Goal: Task Accomplishment & Management: Use online tool/utility

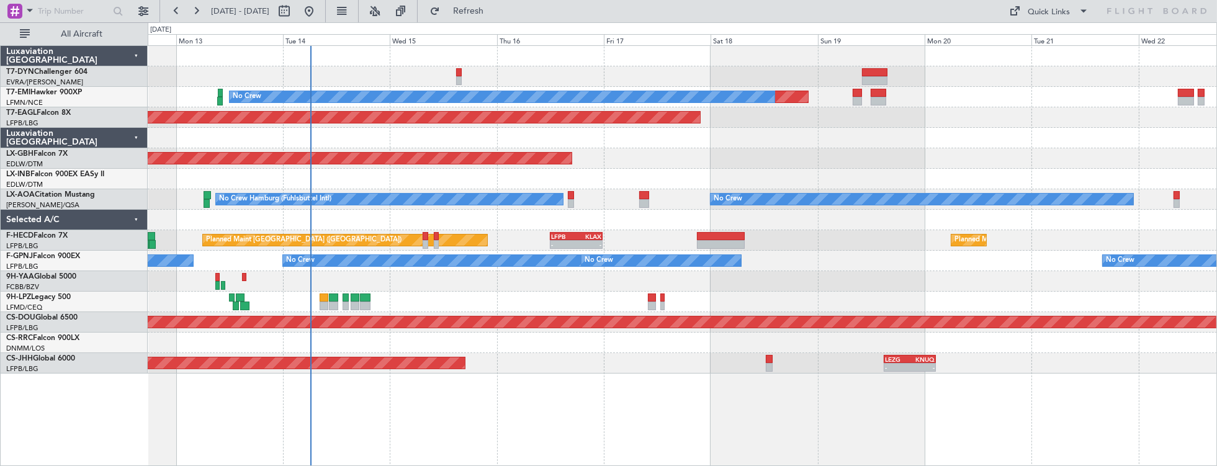
click at [357, 71] on div "Planned Maint No Crew Planned Maint [GEOGRAPHIC_DATA] (Al Maktoum Intl) Planned…" at bounding box center [682, 210] width 1069 height 328
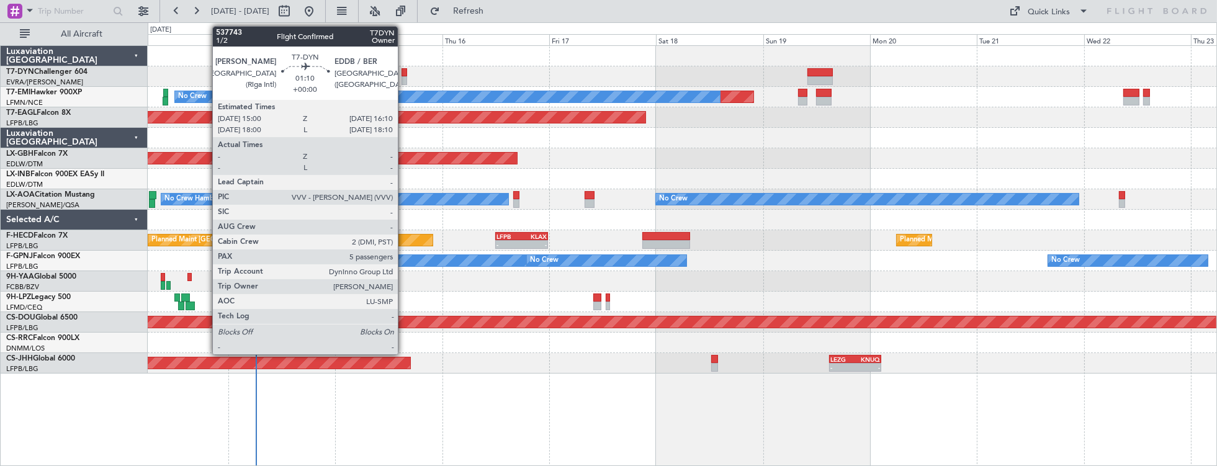
click at [404, 74] on div at bounding box center [405, 72] width 6 height 9
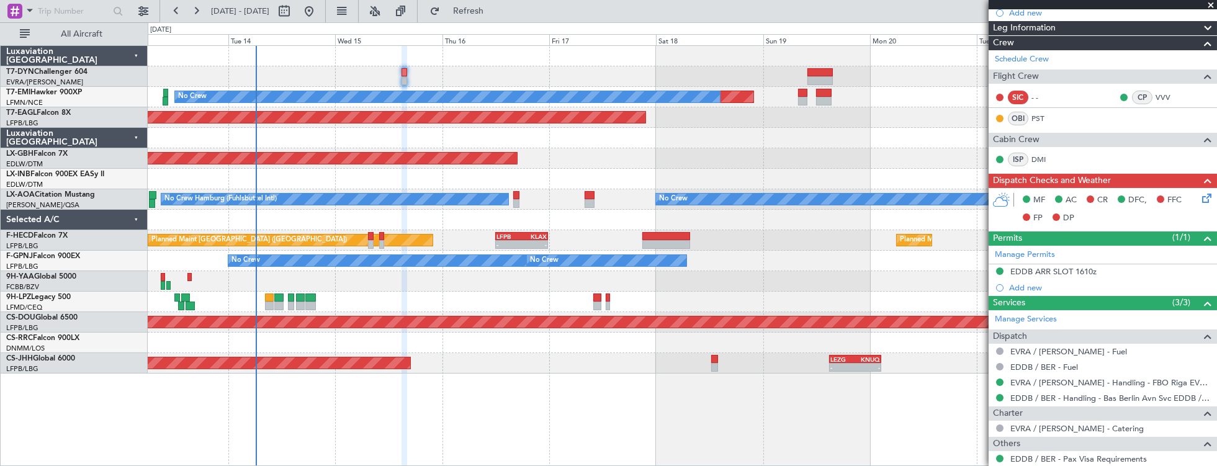
scroll to position [354, 0]
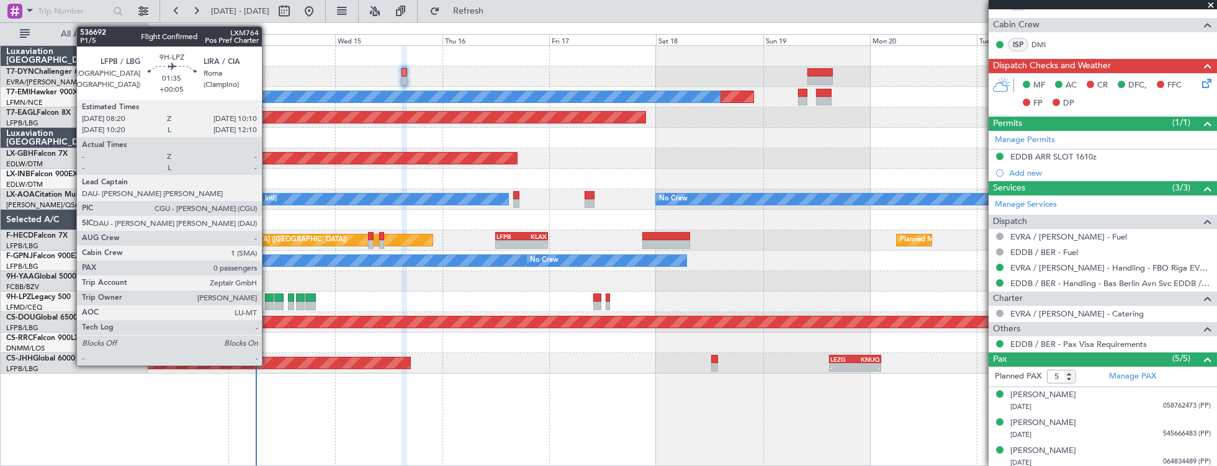
click at [268, 299] on div at bounding box center [269, 298] width 9 height 9
type input "+00:05"
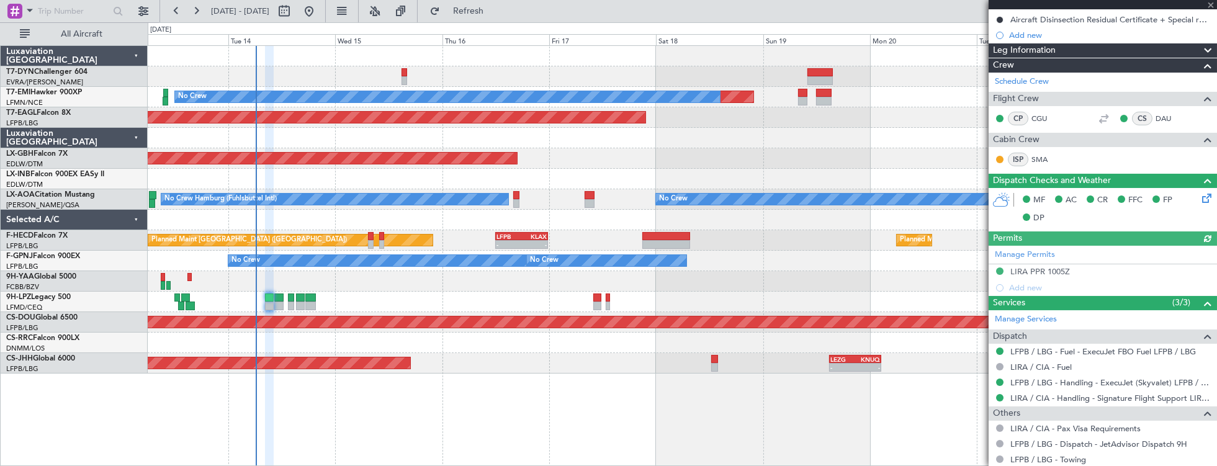
scroll to position [233, 0]
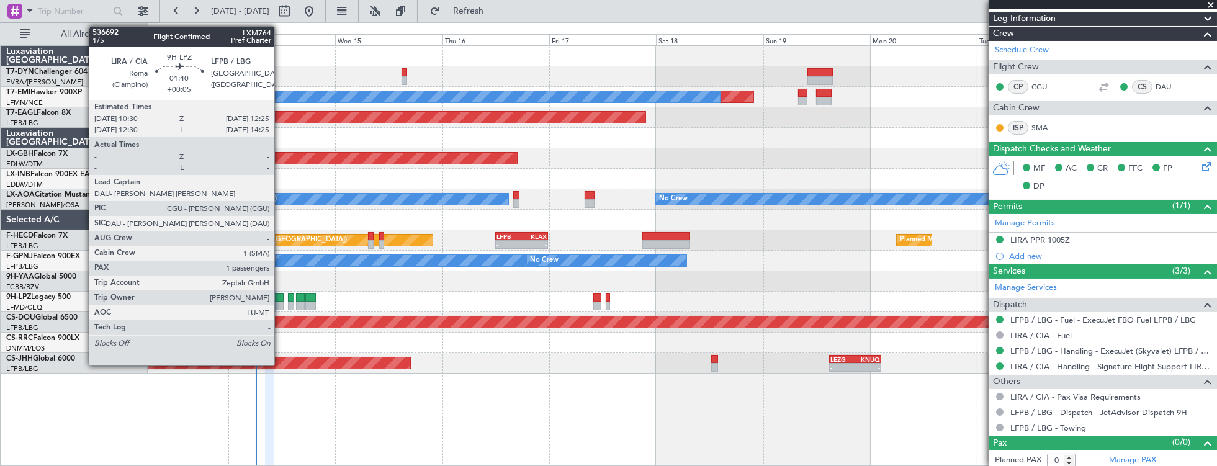
click at [279, 297] on div at bounding box center [278, 298] width 9 height 9
type input "1"
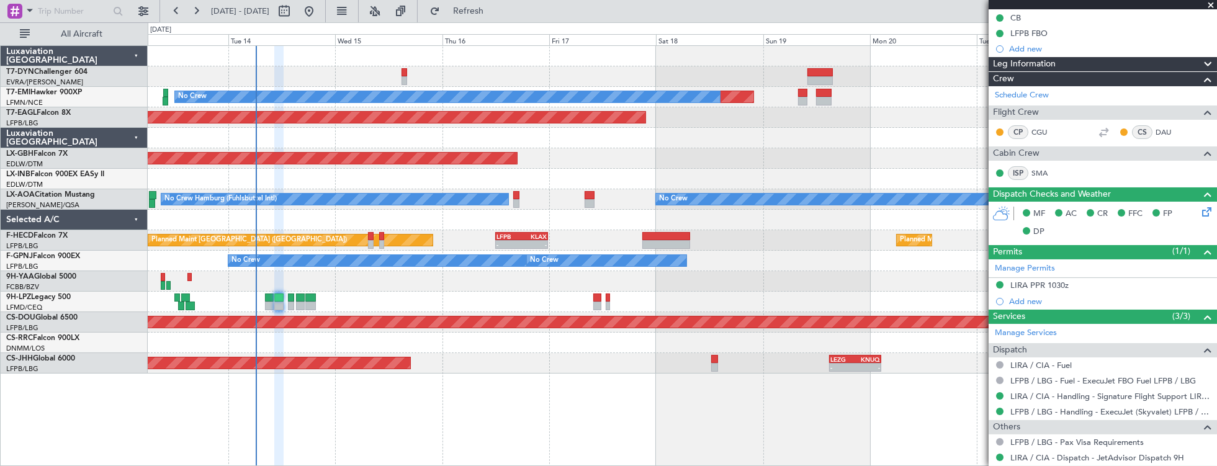
scroll to position [199, 0]
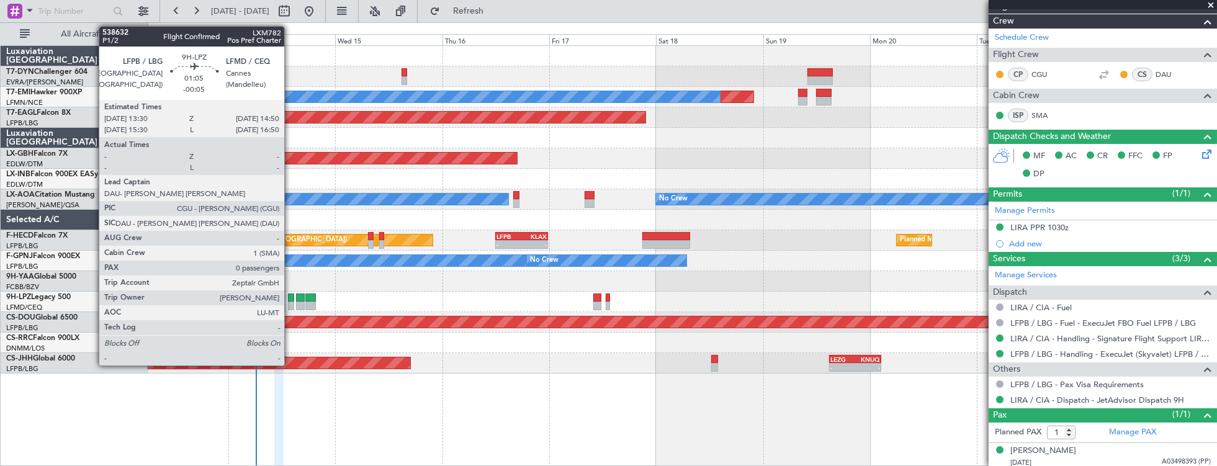
click at [290, 295] on div at bounding box center [291, 298] width 6 height 9
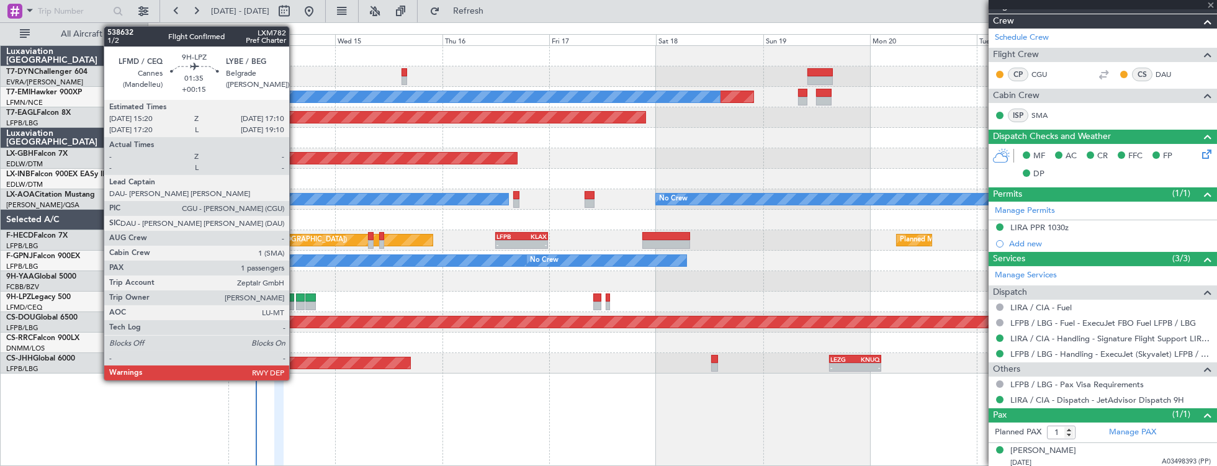
type input "-00:05"
type input "0"
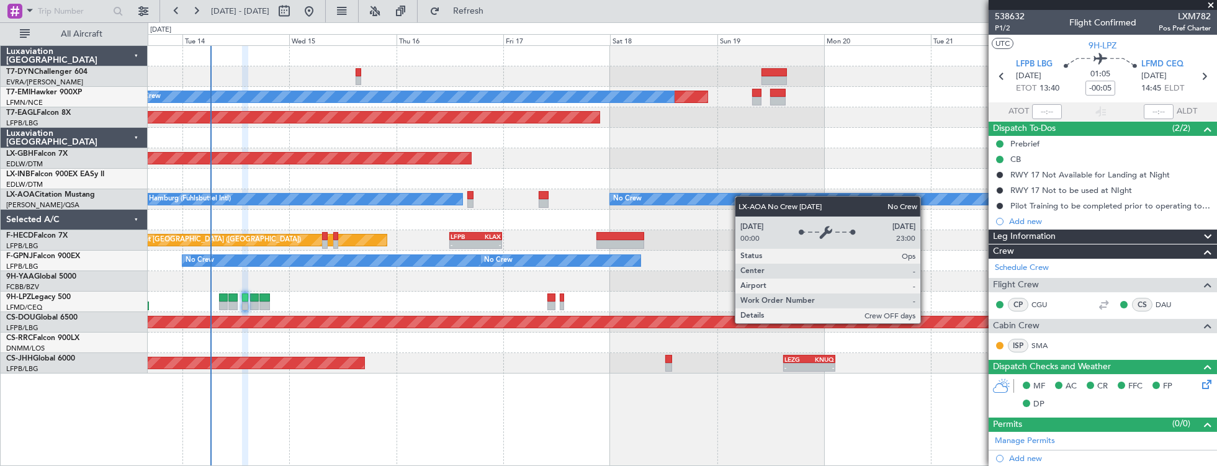
click at [771, 200] on div "Planned Maint No Crew Planned Maint [GEOGRAPHIC_DATA] (Al Maktoum Intl) Planned…" at bounding box center [682, 210] width 1069 height 328
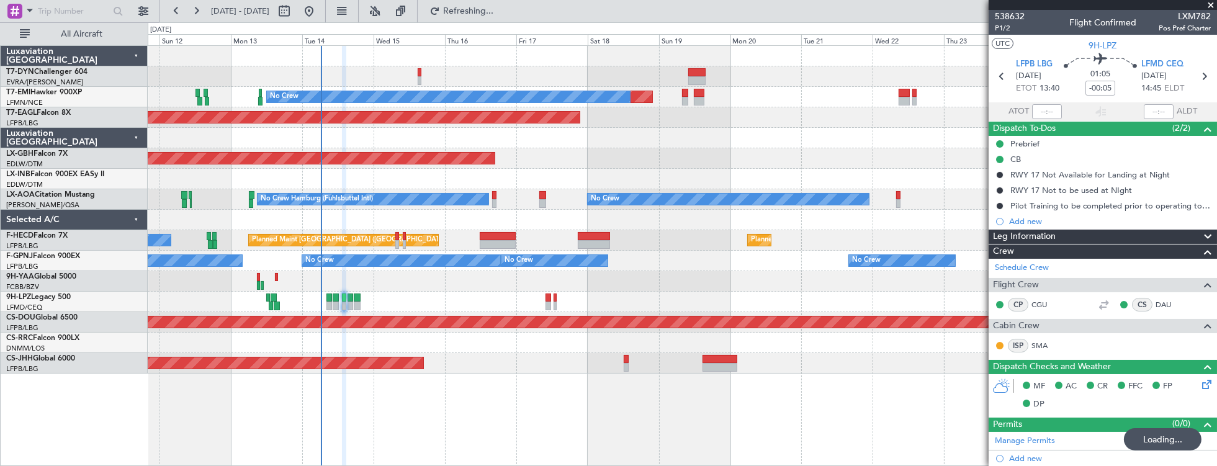
click at [181, 227] on div "Planned Maint No Crew Planned Maint [GEOGRAPHIC_DATA] (Al Maktoum Intl) Planned…" at bounding box center [682, 210] width 1069 height 328
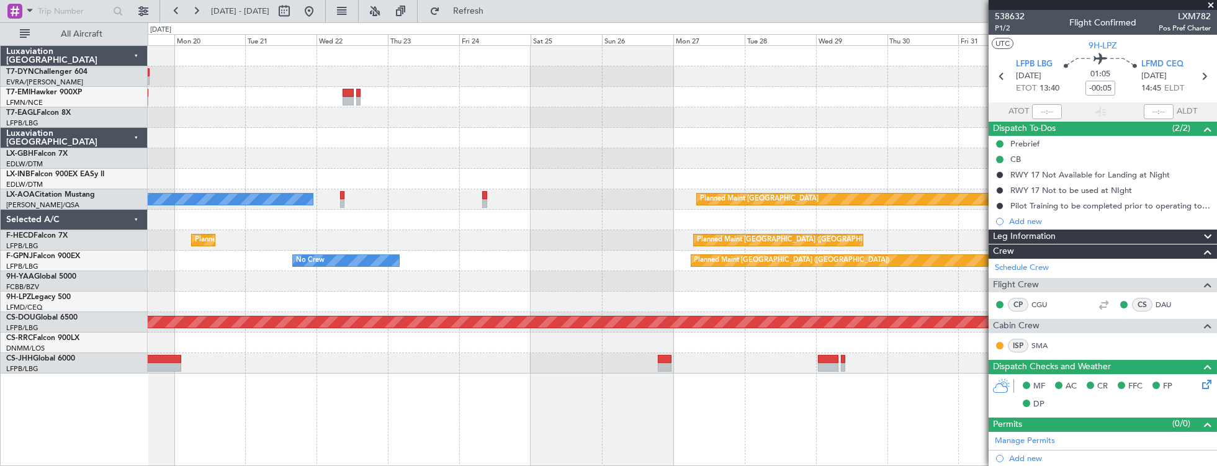
click at [119, 241] on div "Planned Maint No Crew Planned Maint [GEOGRAPHIC_DATA] (Al Maktoum Intl) Planned…" at bounding box center [608, 244] width 1217 height 444
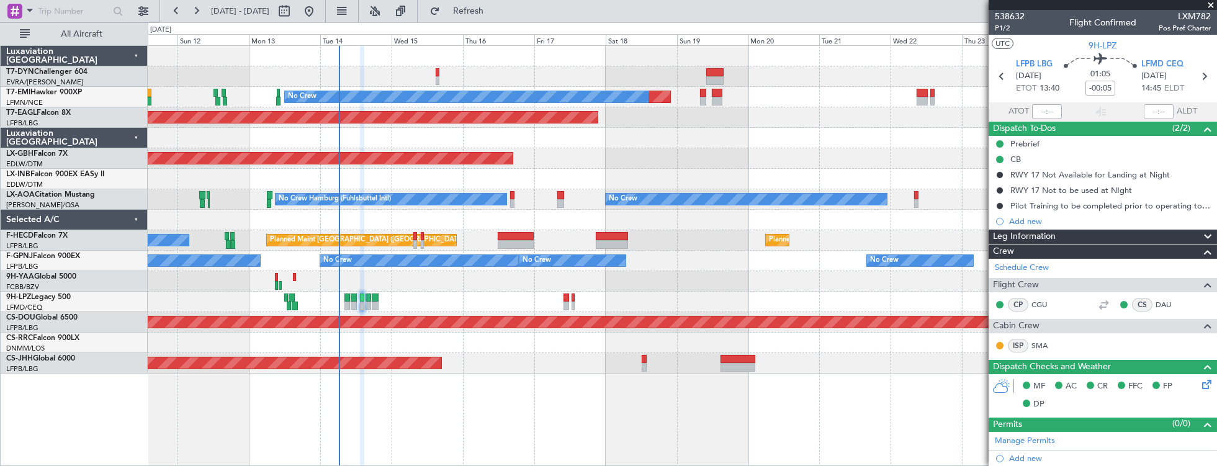
click at [372, 220] on div at bounding box center [682, 220] width 1069 height 20
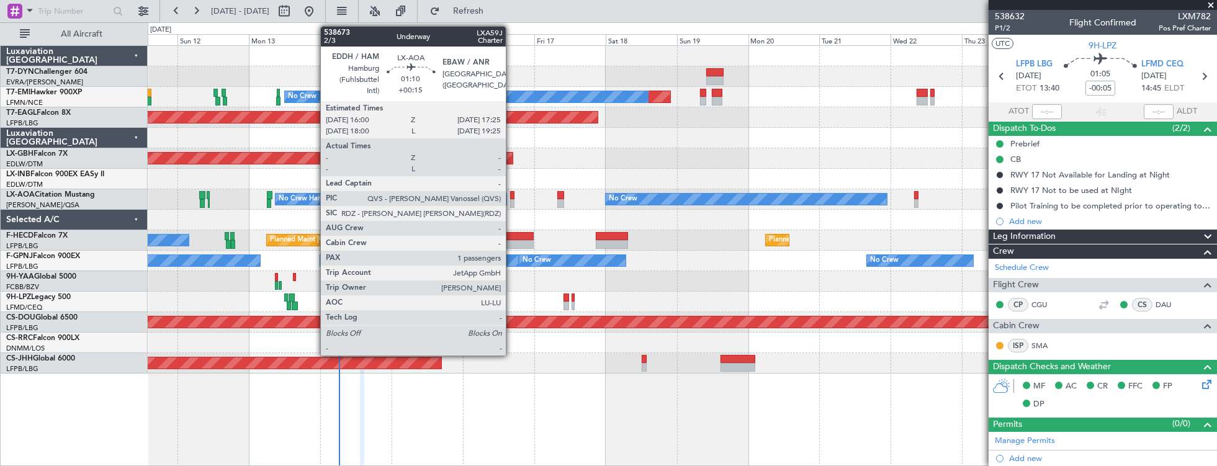
click at [512, 194] on div at bounding box center [512, 195] width 4 height 9
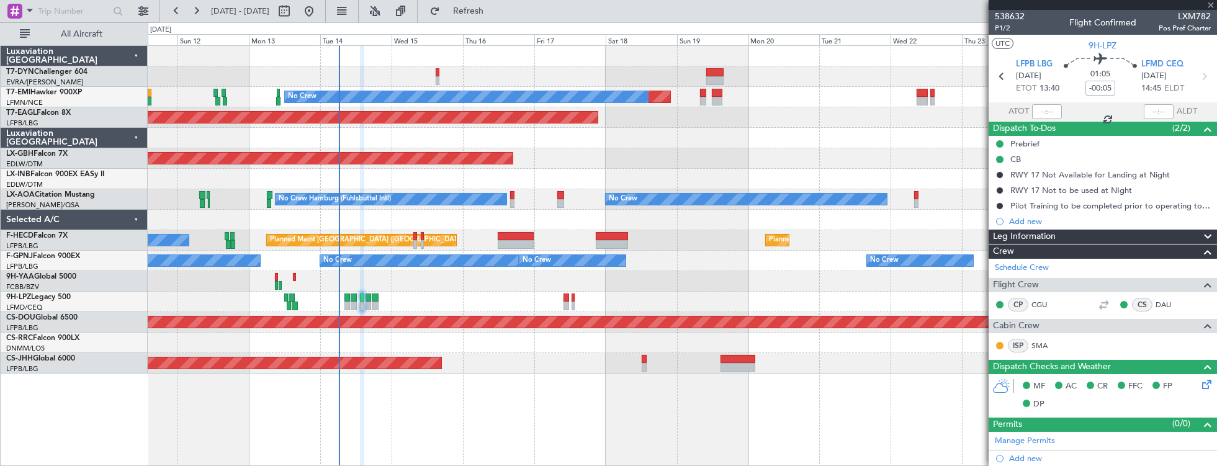
type input "+00:15"
type input "1"
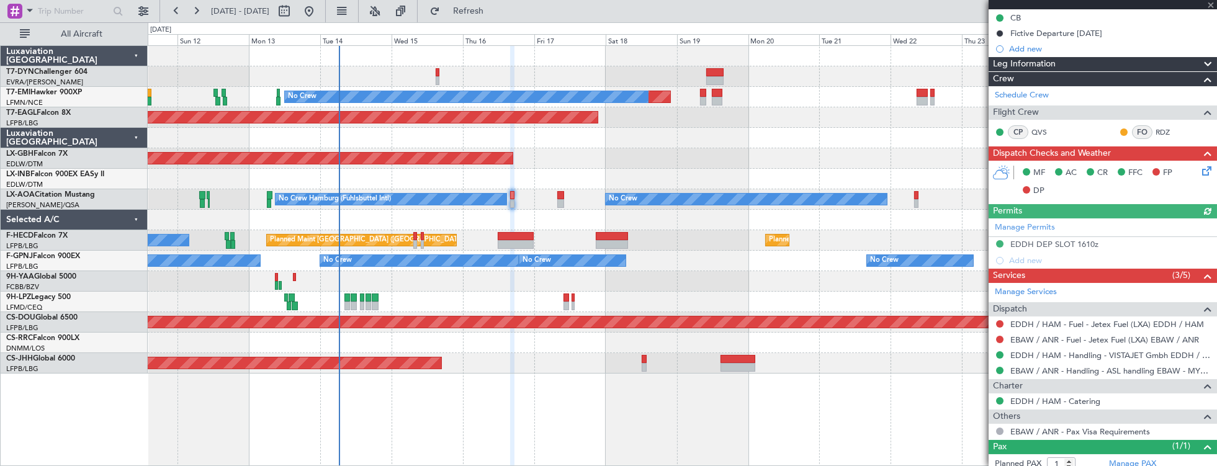
scroll to position [174, 0]
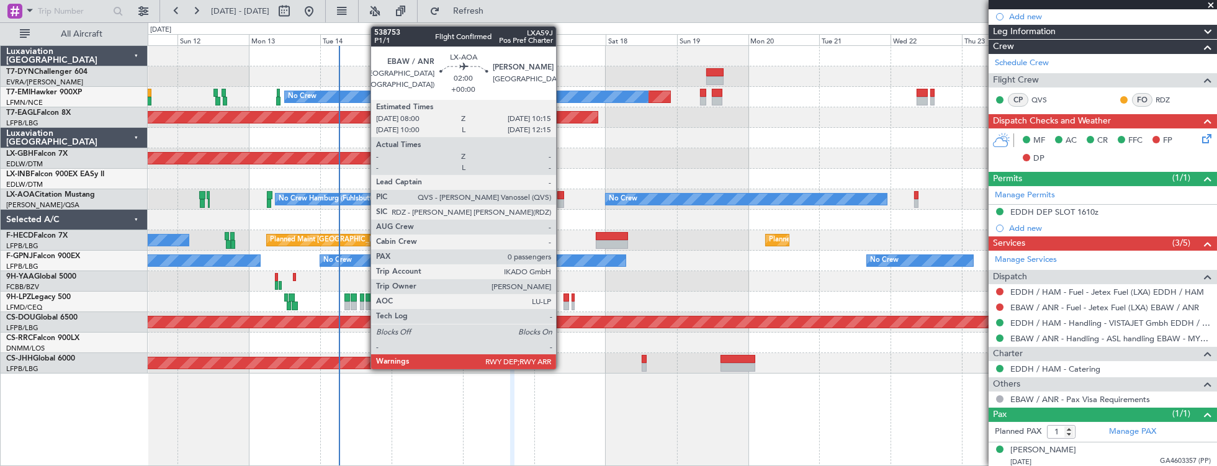
click at [562, 197] on div at bounding box center [560, 195] width 7 height 9
type input "0"
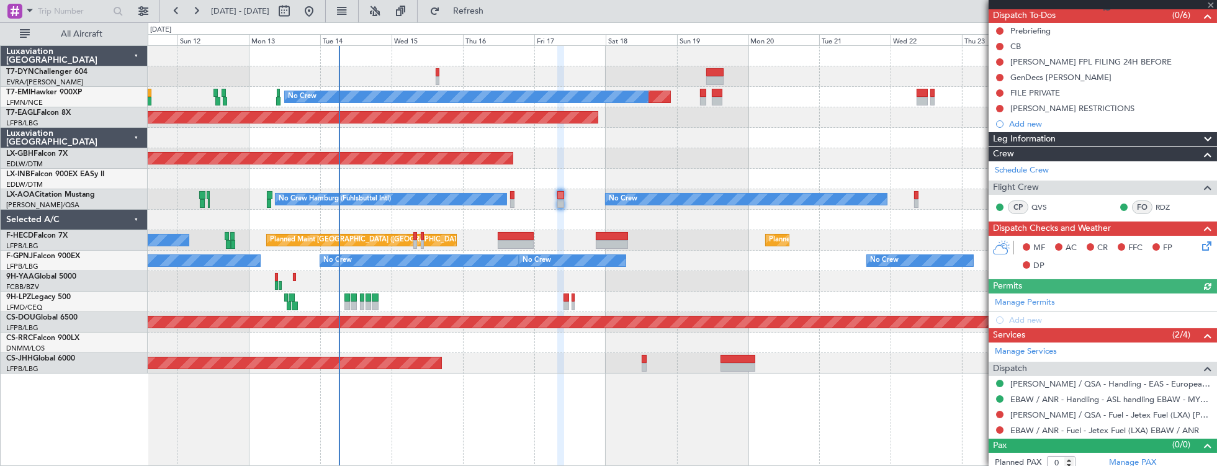
scroll to position [116, 0]
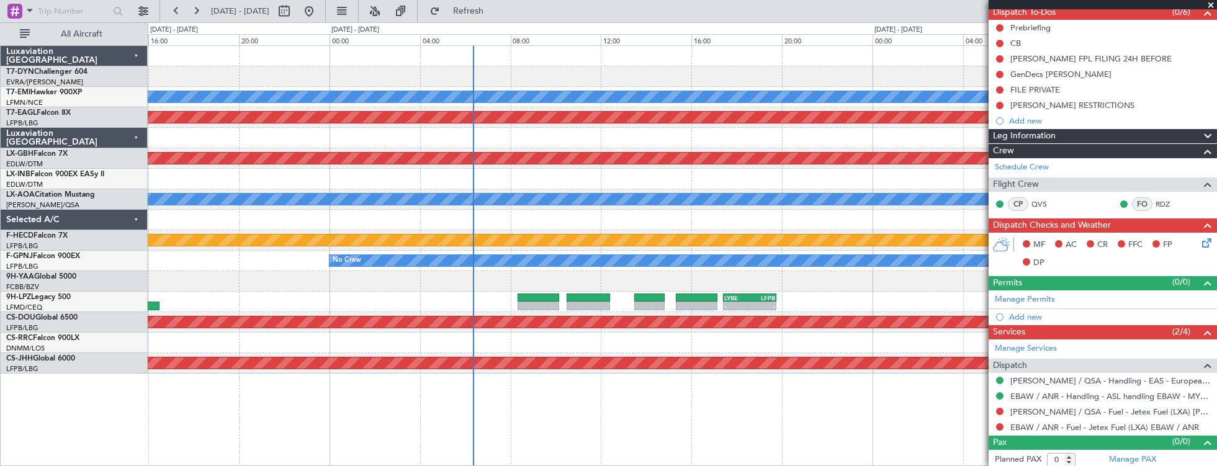
click at [616, 398] on div "Planned Maint No Crew Planned Maint [GEOGRAPHIC_DATA] (Al Maktoum Intl) Planned…" at bounding box center [683, 255] width 1070 height 421
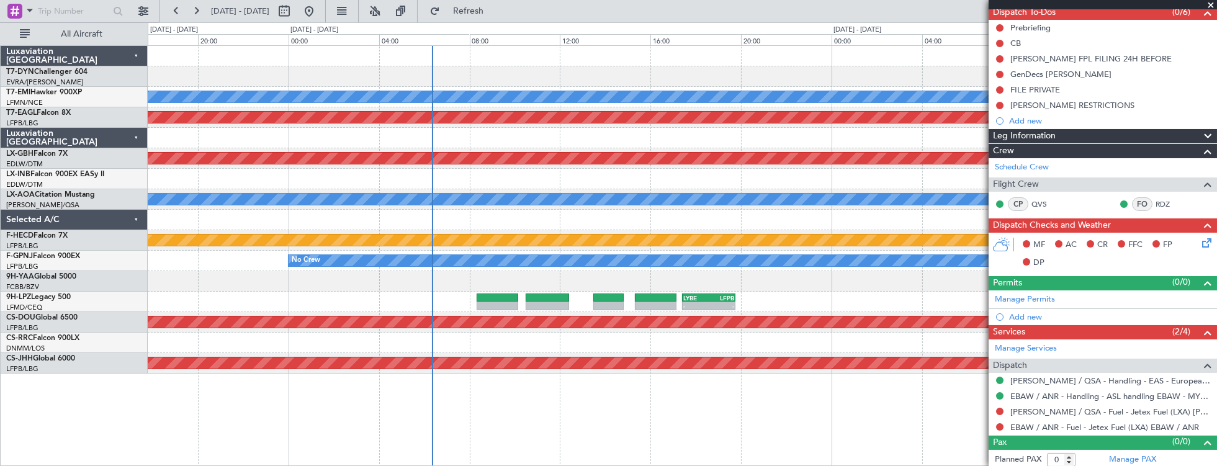
click at [569, 397] on div "Planned Maint No Crew Planned Maint [GEOGRAPHIC_DATA] (Al Maktoum Intl) Planned…" at bounding box center [683, 255] width 1070 height 421
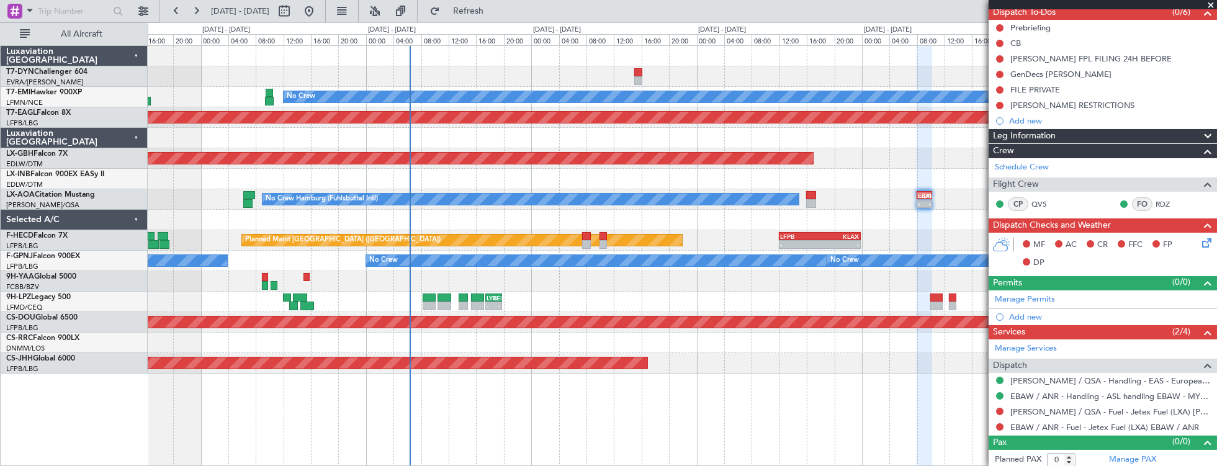
click at [498, 380] on div "- - EDDB 10:00 Z OMDW 15:45 Z Planned Maint No Crew - - LMML 12:00 Z ESSB 15:25…" at bounding box center [683, 255] width 1070 height 421
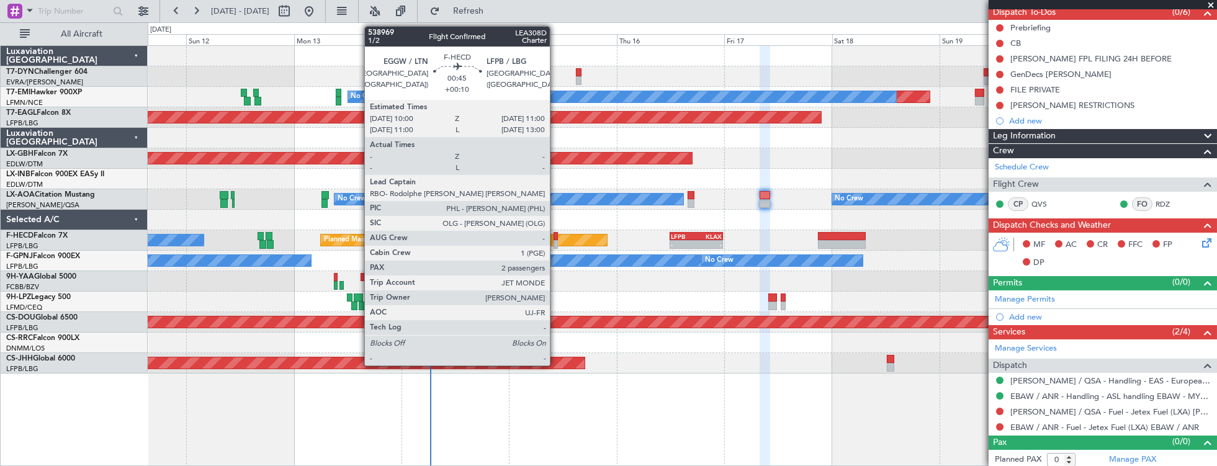
click at [556, 237] on div at bounding box center [556, 236] width 5 height 9
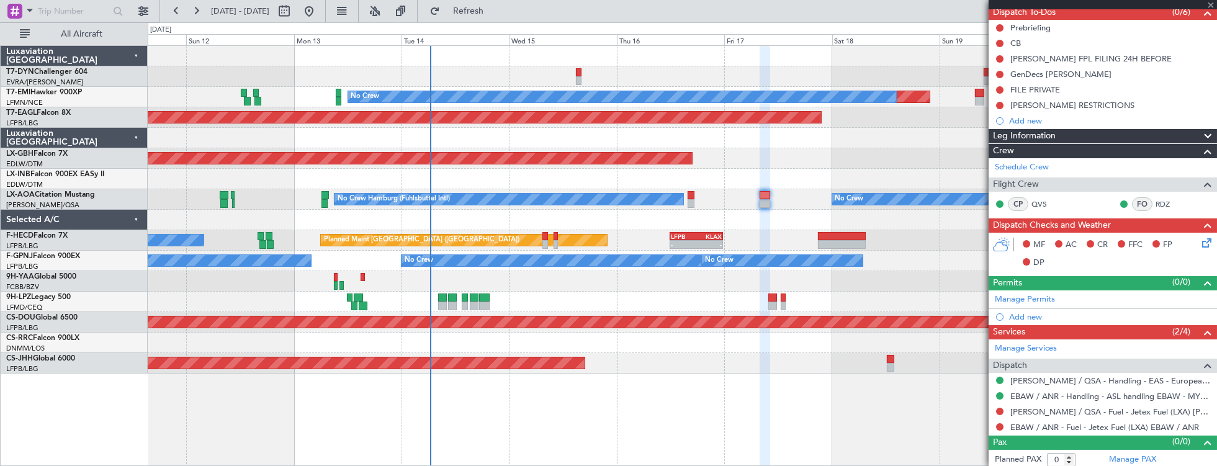
type input "+00:10"
type input "2"
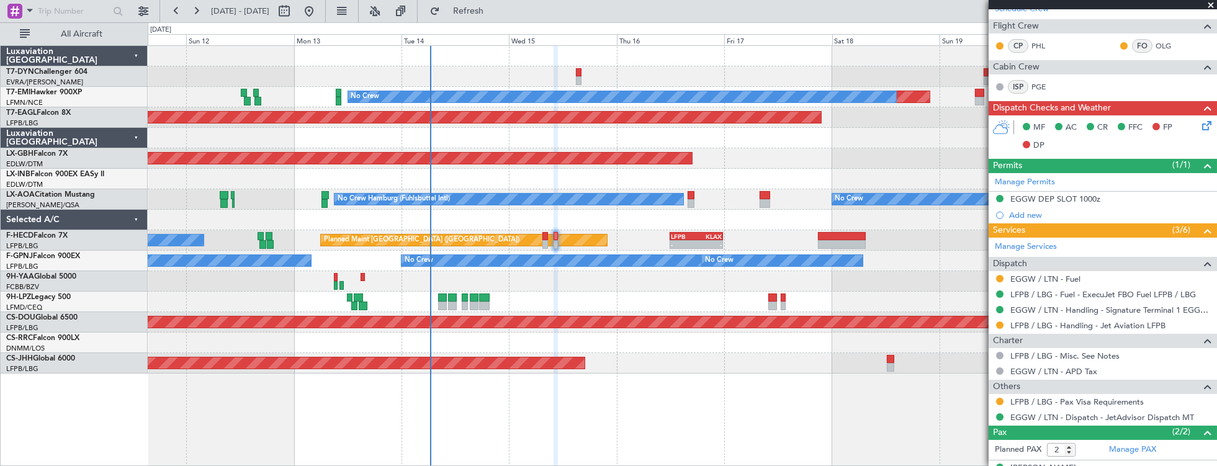
scroll to position [320, 0]
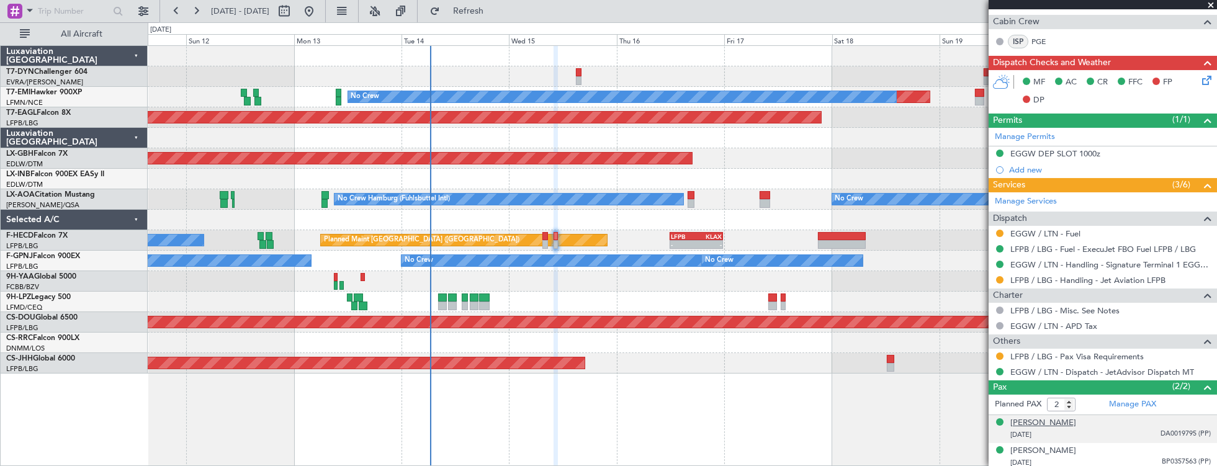
click at [1059, 420] on div "[PERSON_NAME]" at bounding box center [1043, 423] width 66 height 12
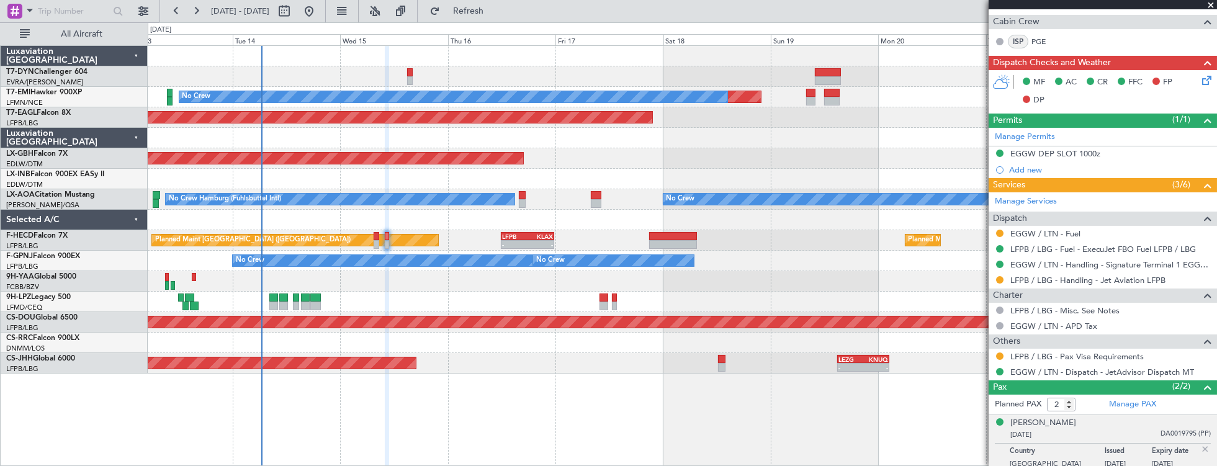
click at [428, 212] on div at bounding box center [682, 220] width 1069 height 20
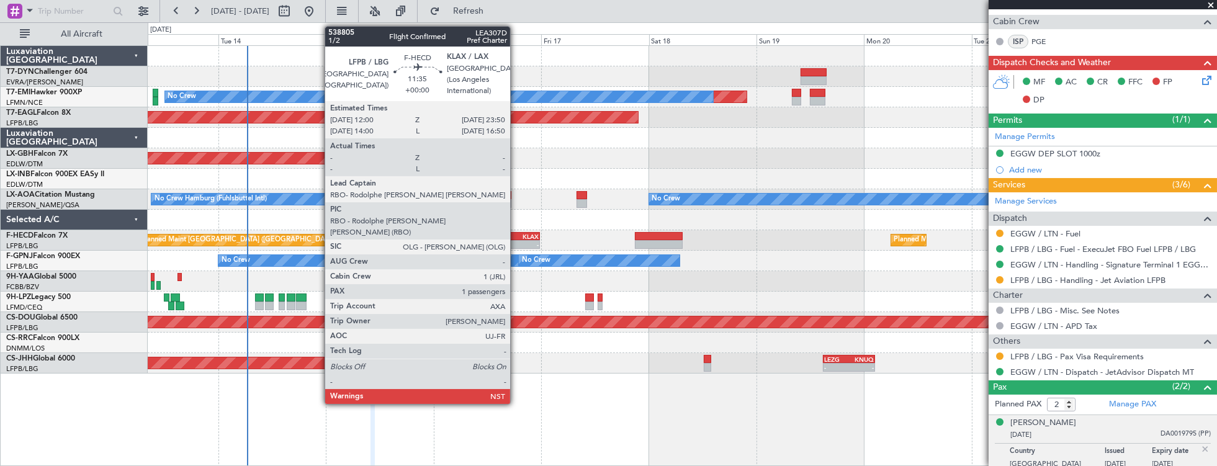
click at [516, 236] on div "KLAX" at bounding box center [525, 236] width 25 height 7
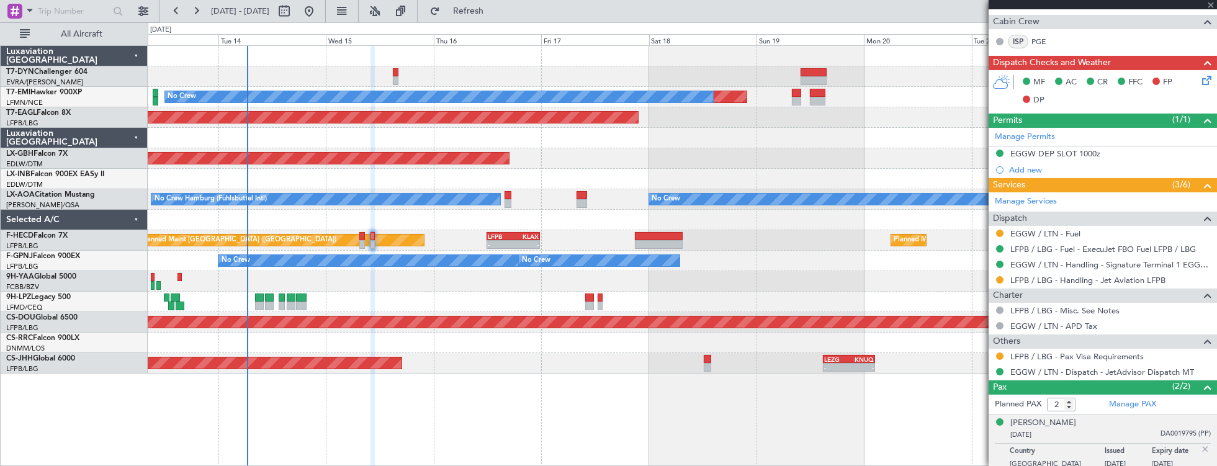
type input "1"
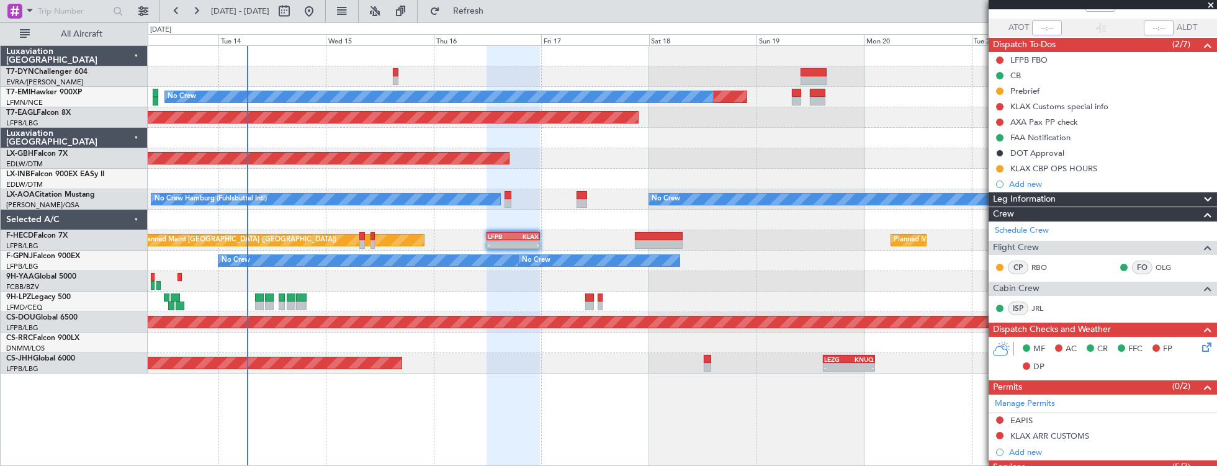
scroll to position [0, 0]
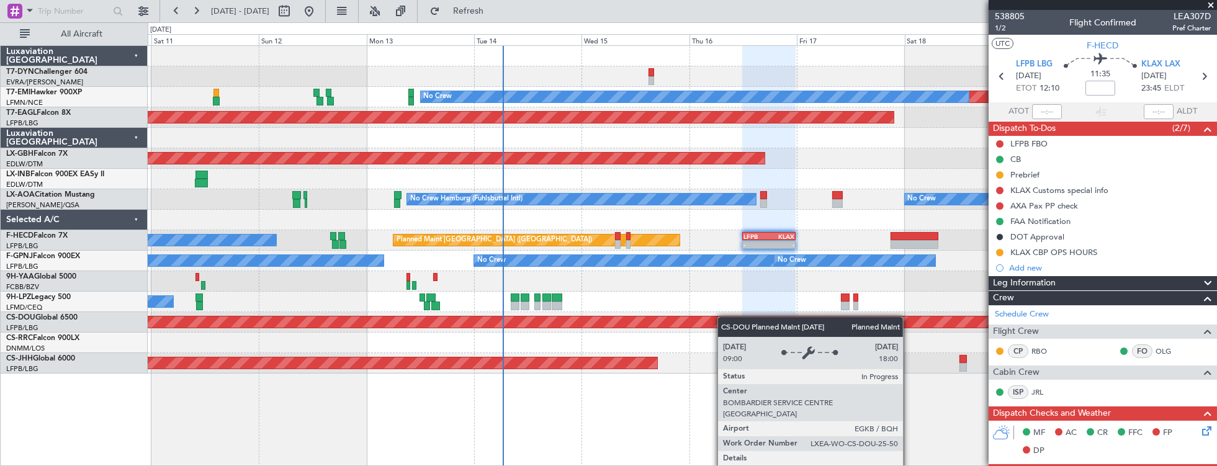
click at [783, 324] on div "Planned Maint No Crew Planned Maint [GEOGRAPHIC_DATA] (Al Maktoum Intl) Planned…" at bounding box center [682, 210] width 1069 height 328
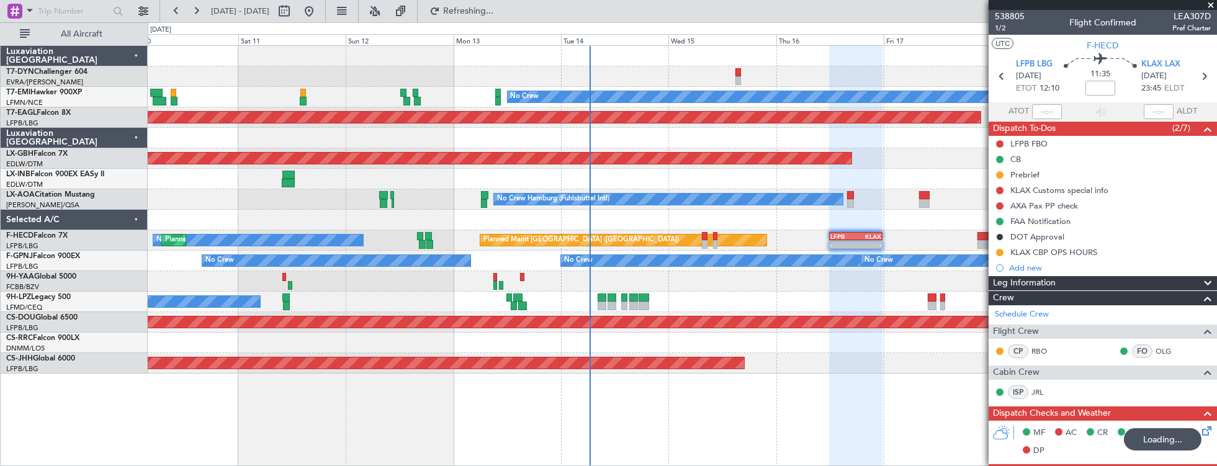
click at [705, 299] on div "No Crew [GEOGRAPHIC_DATA] ([GEOGRAPHIC_DATA])" at bounding box center [682, 302] width 1069 height 20
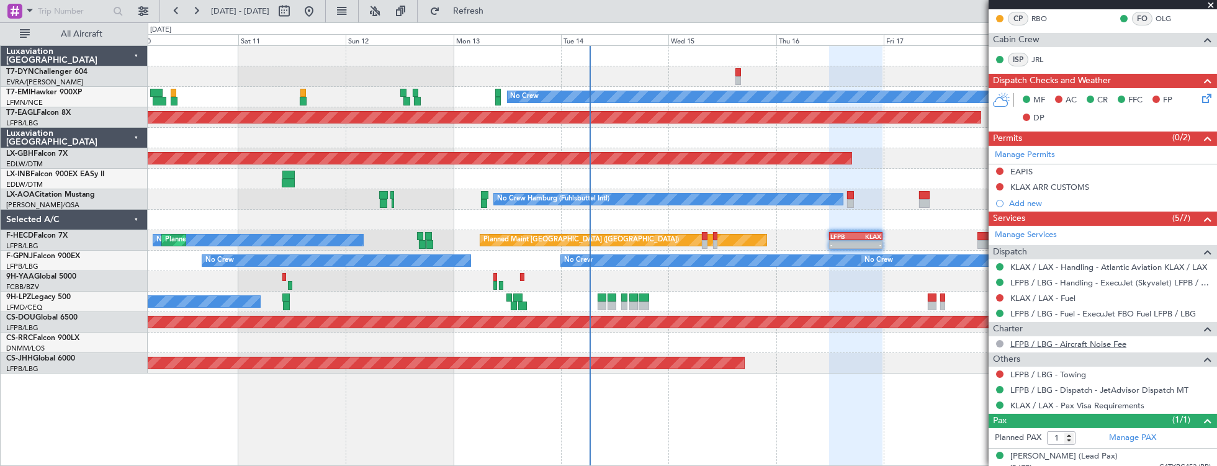
scroll to position [338, 0]
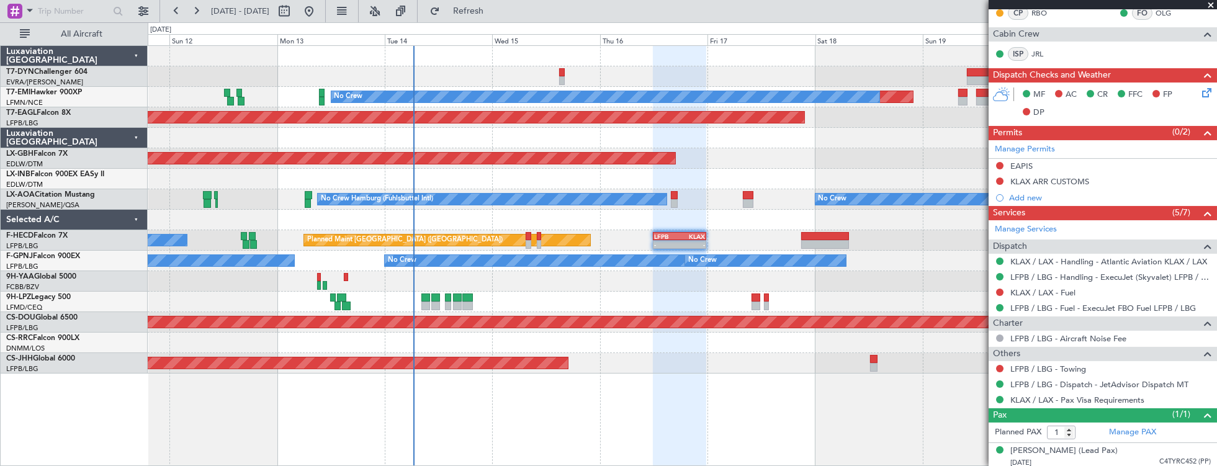
click at [617, 253] on div "Planned Maint No Crew Planned Maint [GEOGRAPHIC_DATA] (Al Maktoum Intl) Planned…" at bounding box center [682, 210] width 1069 height 328
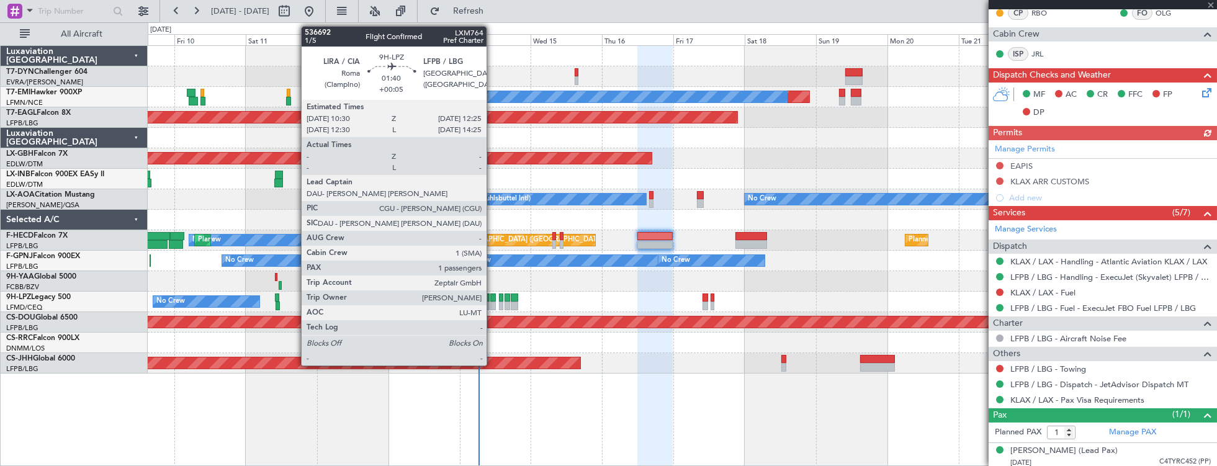
click at [493, 295] on div at bounding box center [493, 298] width 6 height 9
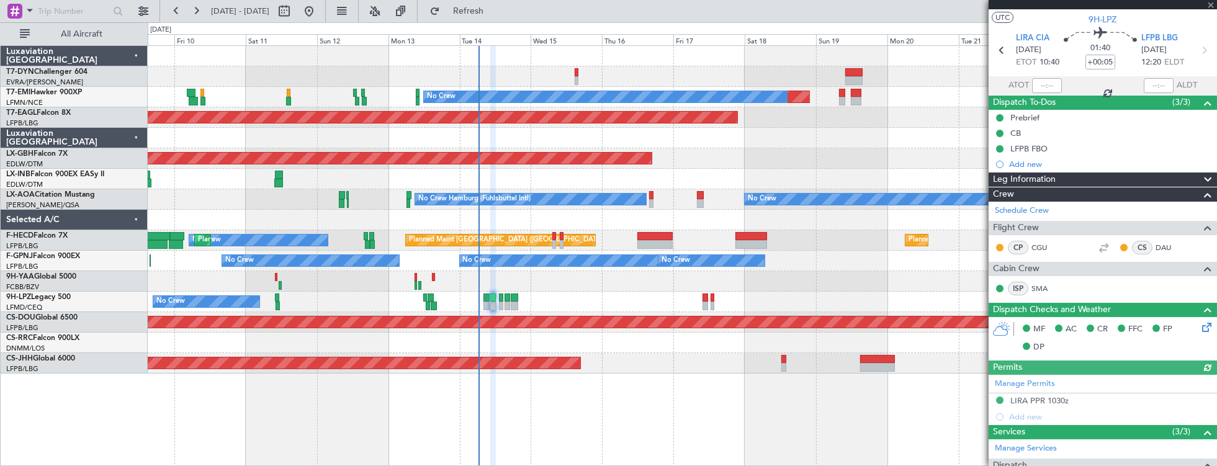
scroll to position [0, 0]
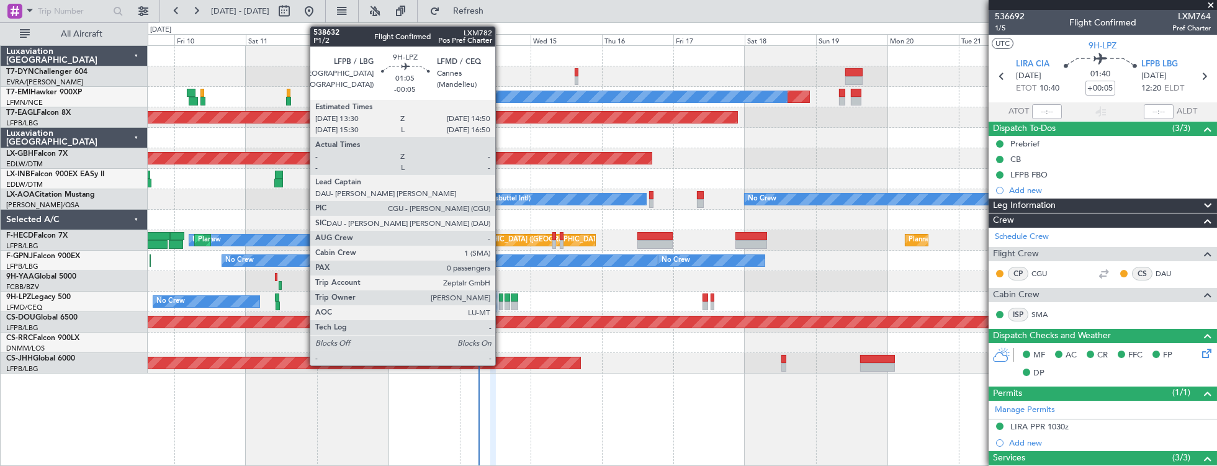
click at [501, 297] on div at bounding box center [501, 298] width 4 height 9
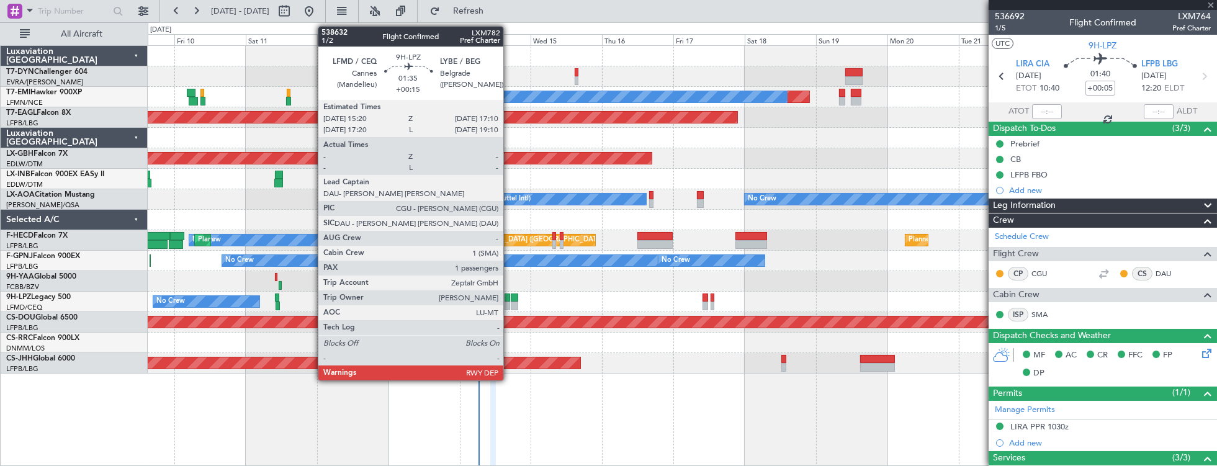
type input "-00:05"
type input "0"
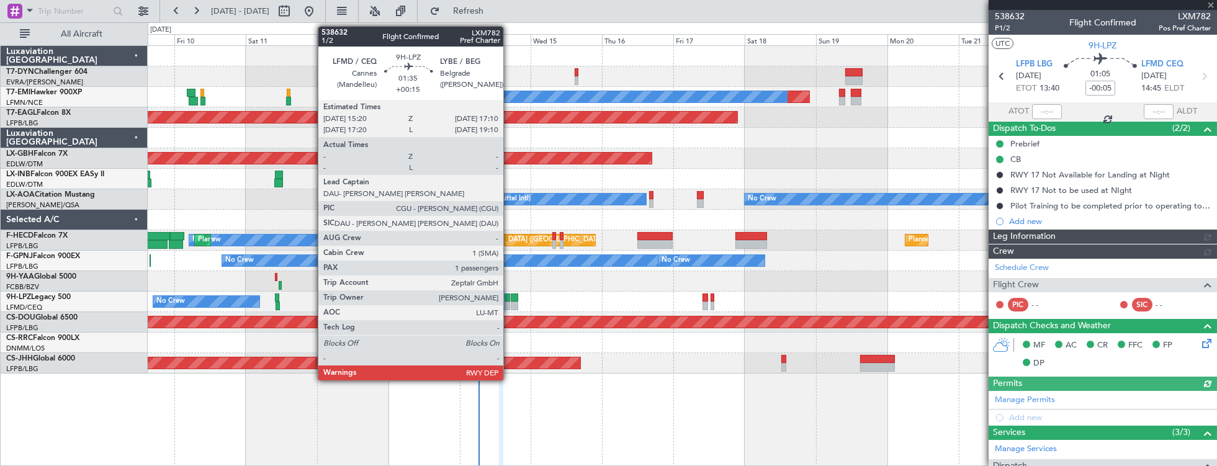
click at [510, 300] on div at bounding box center [508, 298] width 6 height 9
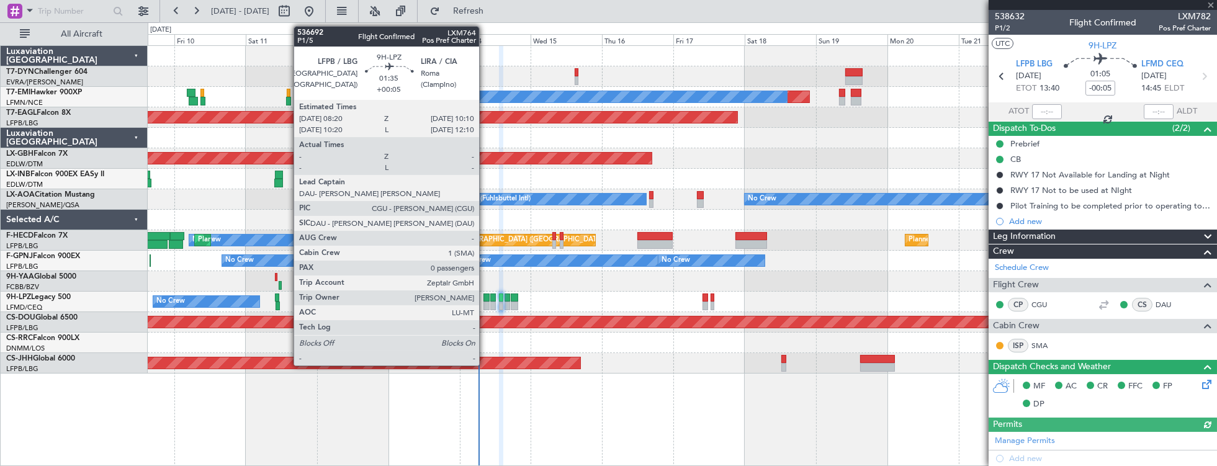
type input "+00:15"
type input "1"
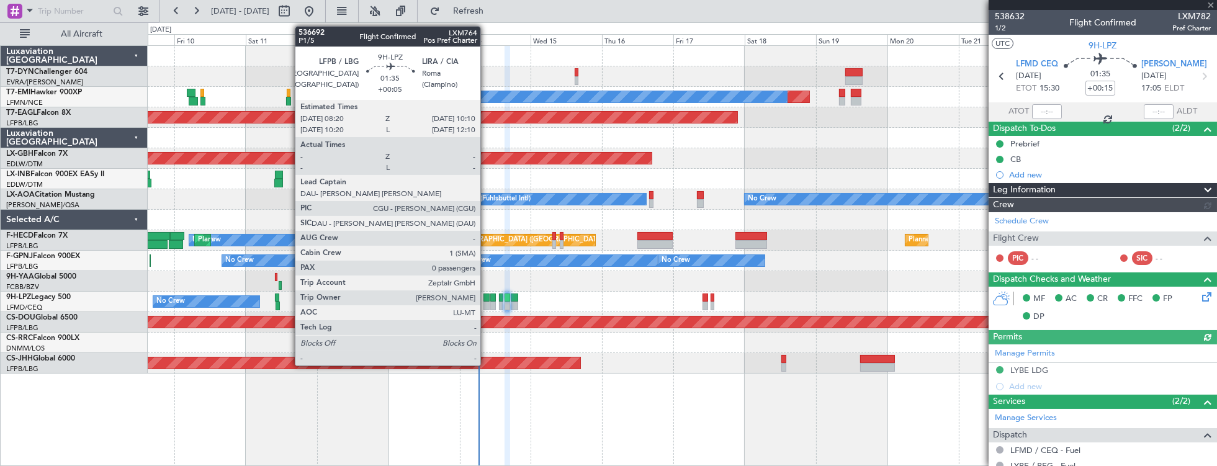
click at [487, 298] on div at bounding box center [486, 298] width 6 height 9
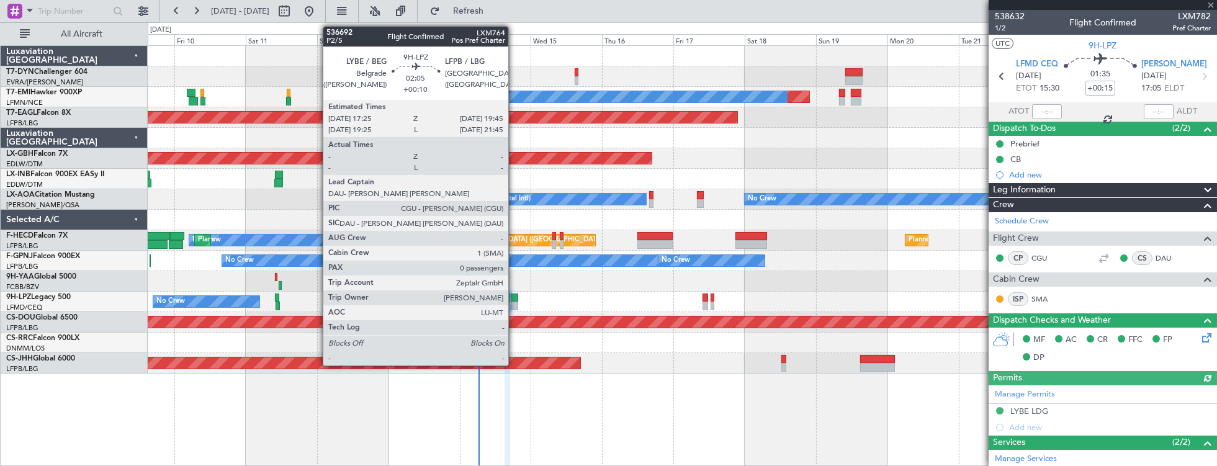
type input "+00:05"
type input "0"
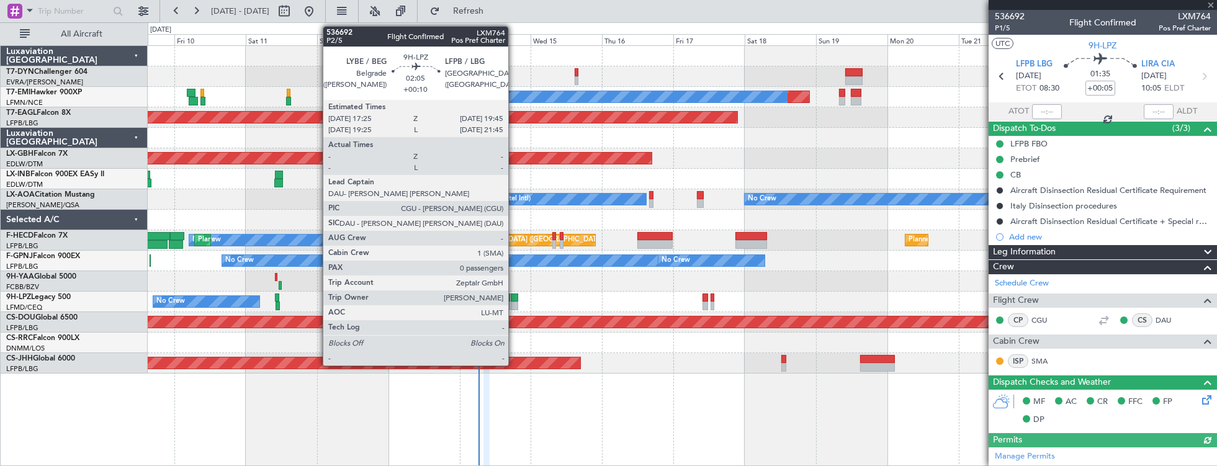
click at [515, 299] on div at bounding box center [514, 298] width 7 height 9
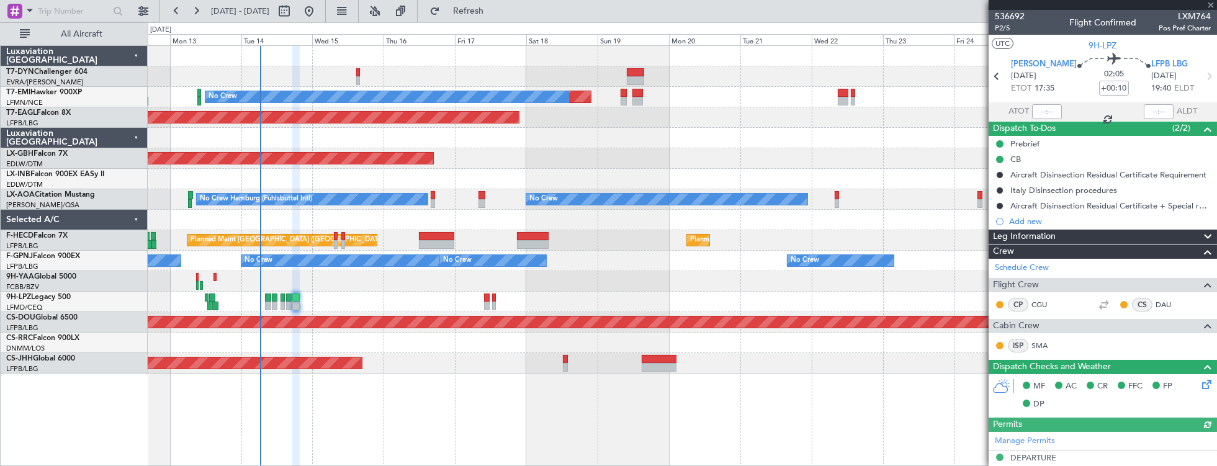
click at [482, 146] on div at bounding box center [682, 138] width 1069 height 20
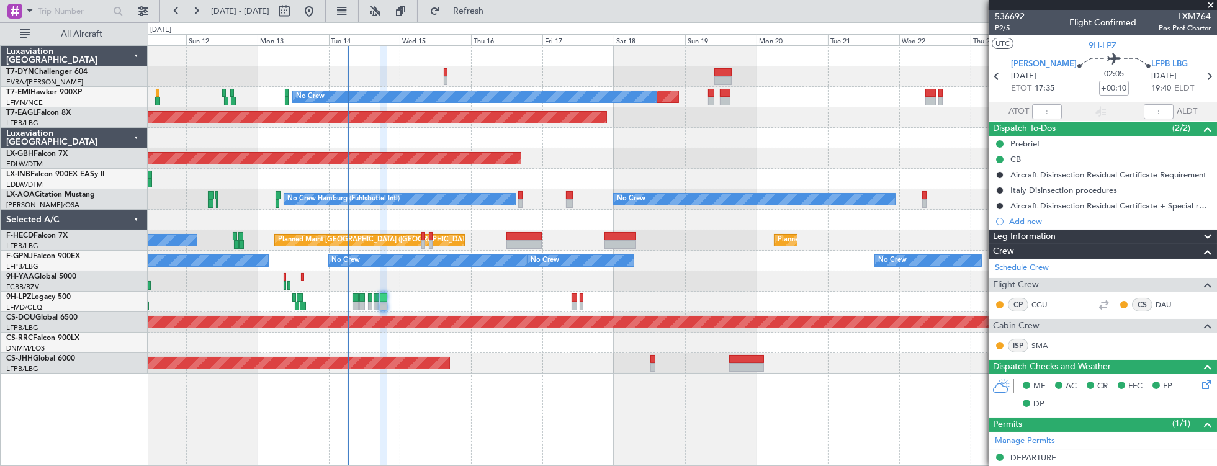
click at [583, 149] on div "Planned Maint Nurnberg" at bounding box center [682, 158] width 1069 height 20
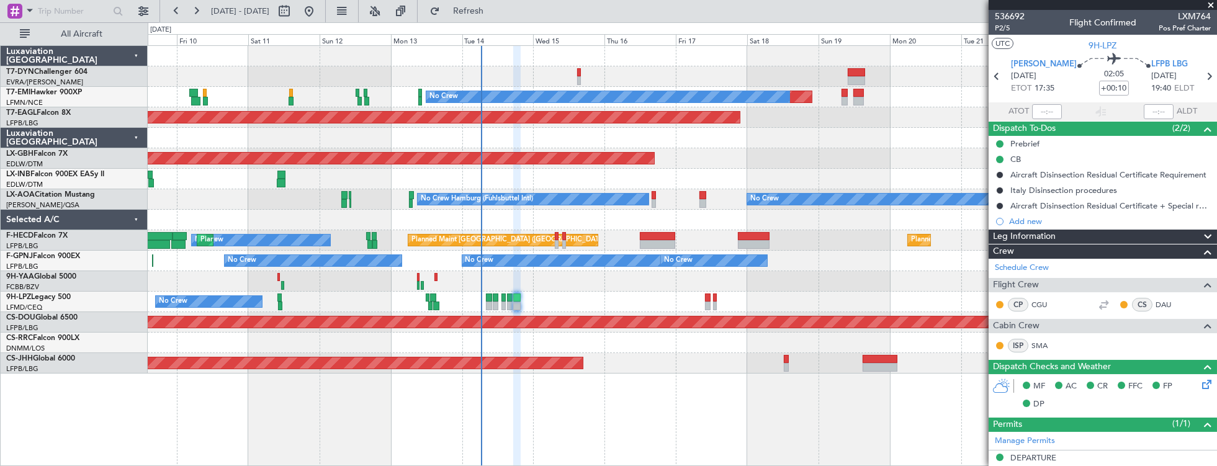
click at [583, 282] on div at bounding box center [682, 281] width 1069 height 20
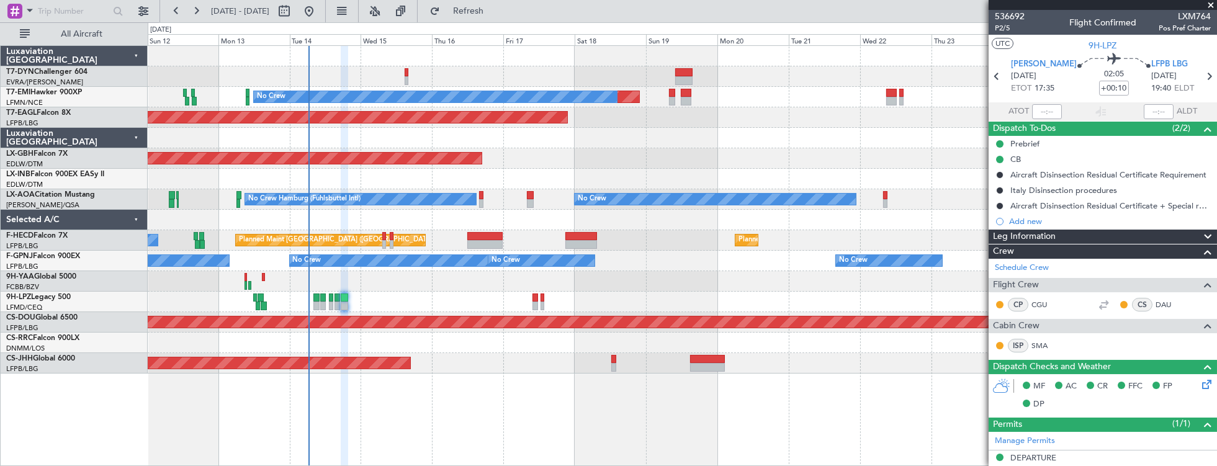
click at [652, 233] on div "Planned Maint [GEOGRAPHIC_DATA] ([GEOGRAPHIC_DATA]) Planned Maint [GEOGRAPHIC_D…" at bounding box center [682, 240] width 1069 height 20
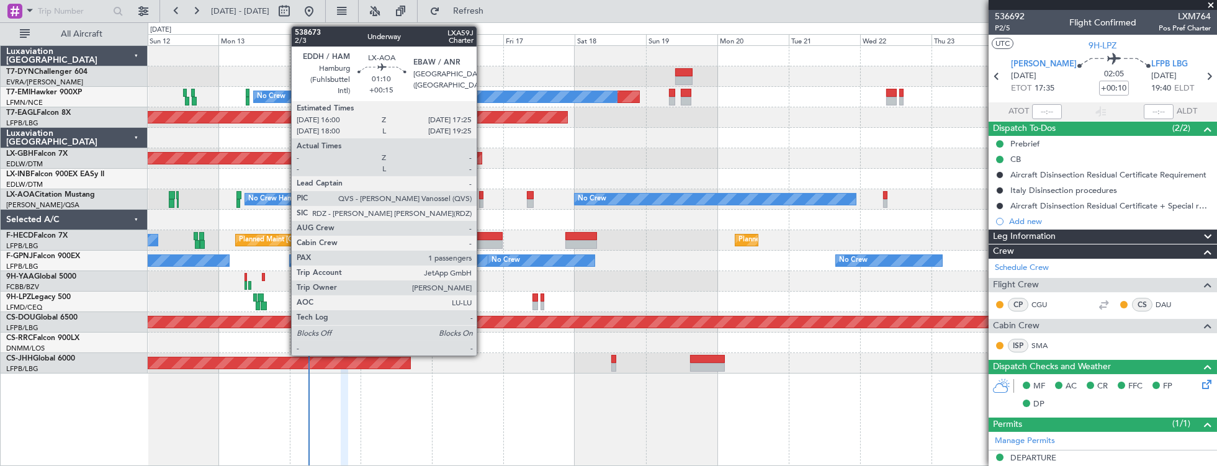
click at [483, 195] on div at bounding box center [481, 195] width 4 height 9
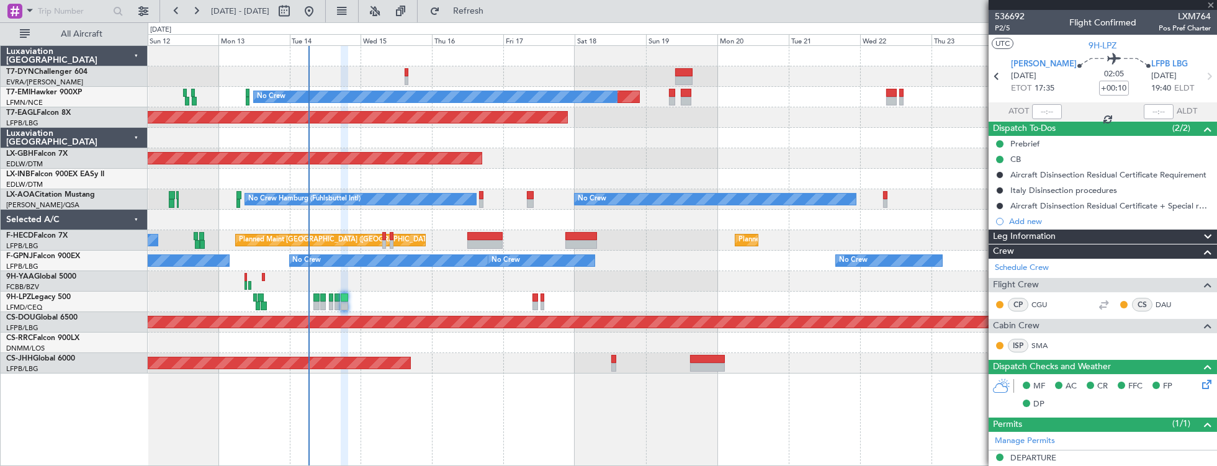
type input "+00:15"
type input "1"
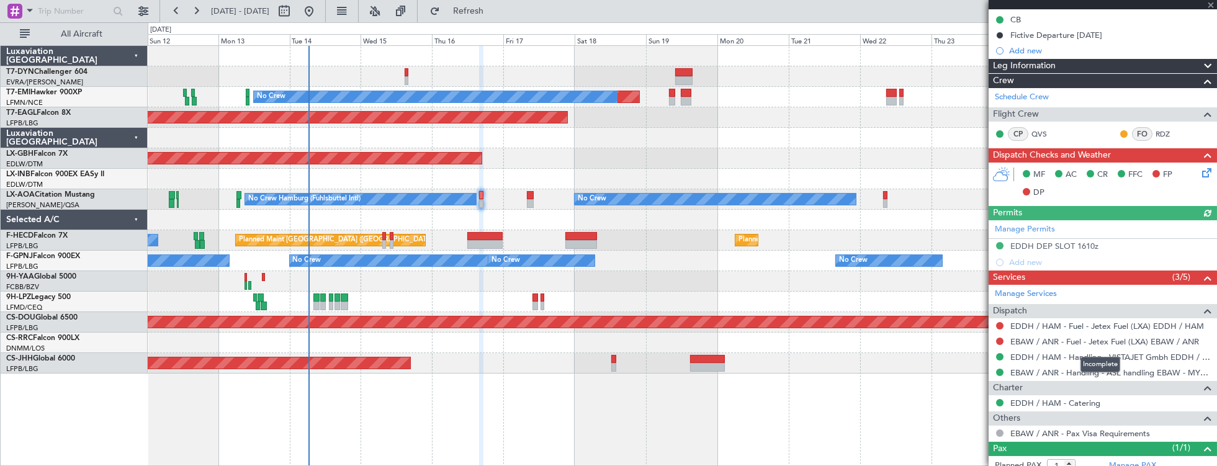
scroll to position [174, 0]
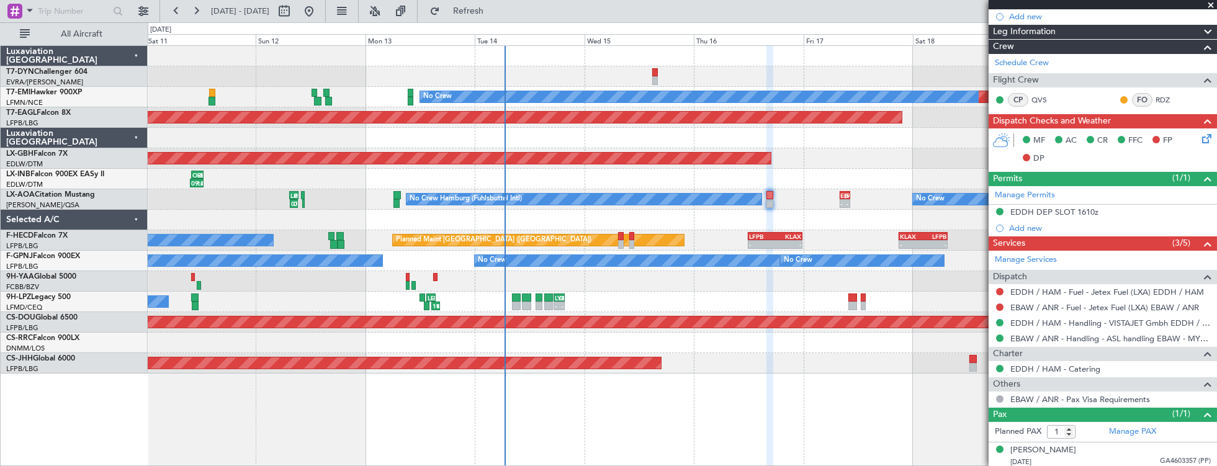
click at [410, 271] on div at bounding box center [682, 281] width 1069 height 20
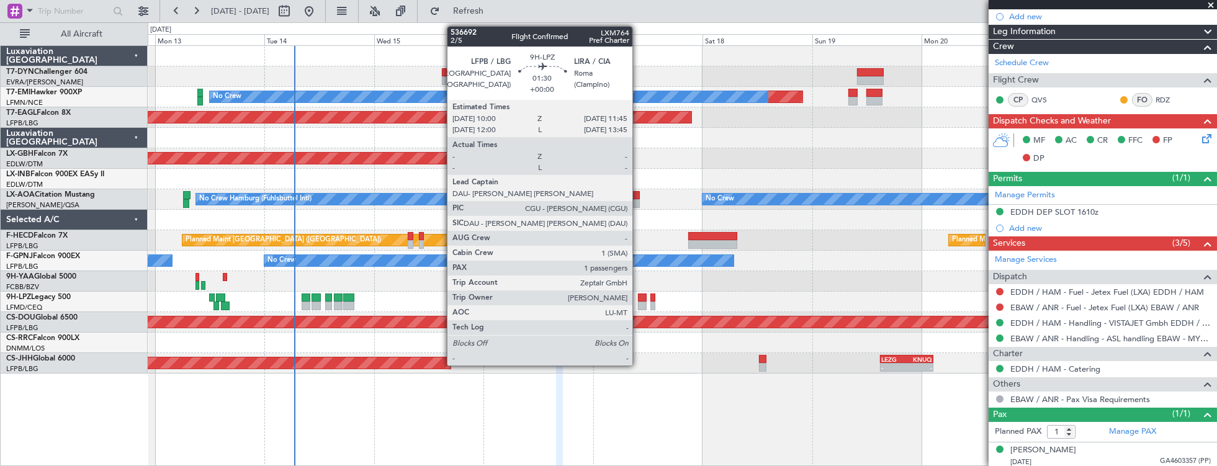
click at [639, 300] on div at bounding box center [642, 298] width 8 height 9
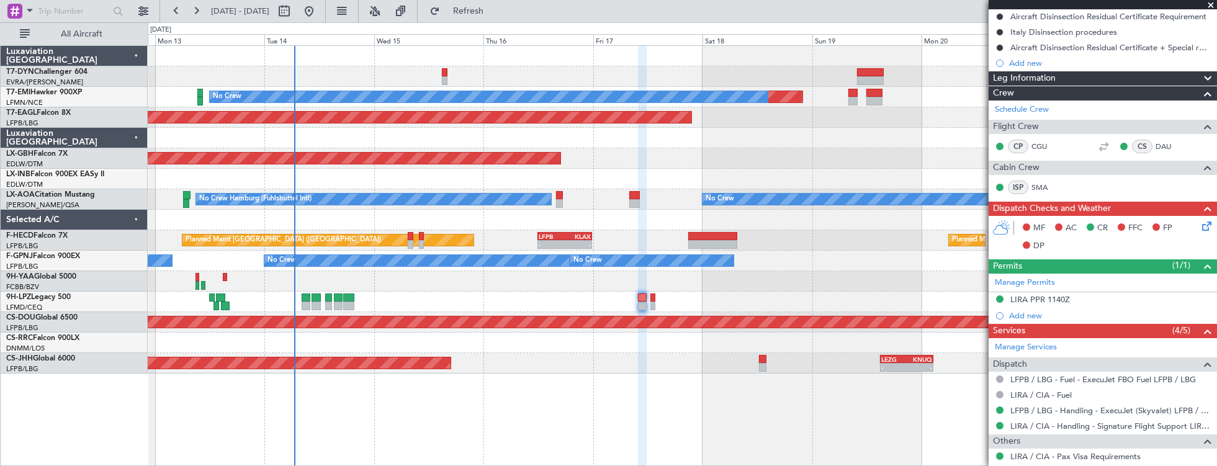
scroll to position [0, 0]
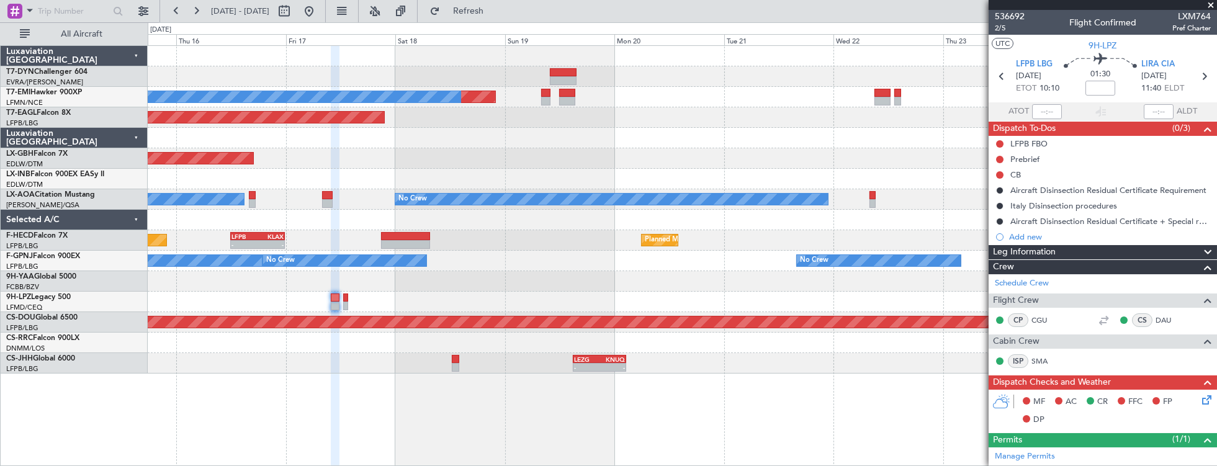
click at [308, 170] on div at bounding box center [682, 179] width 1069 height 20
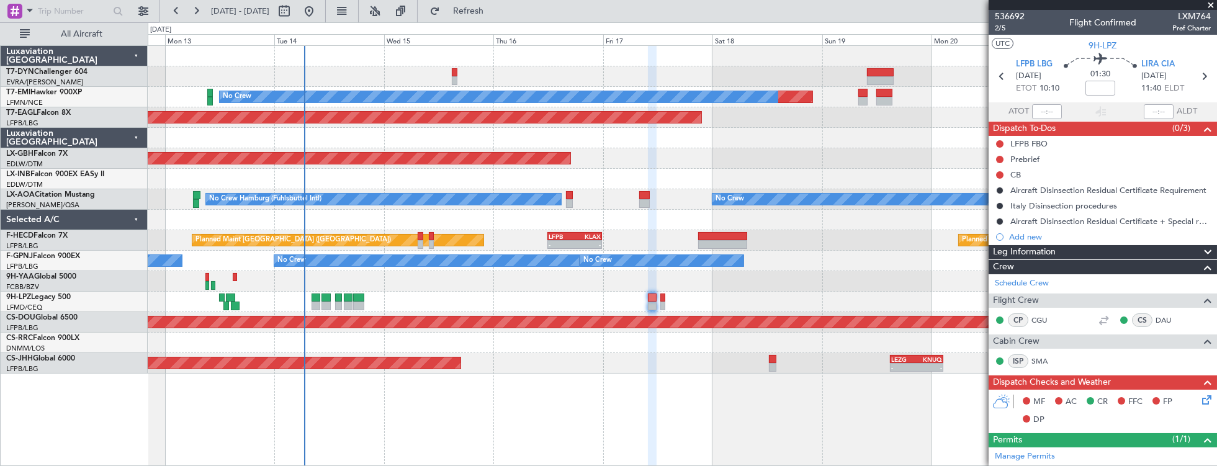
click at [573, 173] on div at bounding box center [682, 179] width 1069 height 20
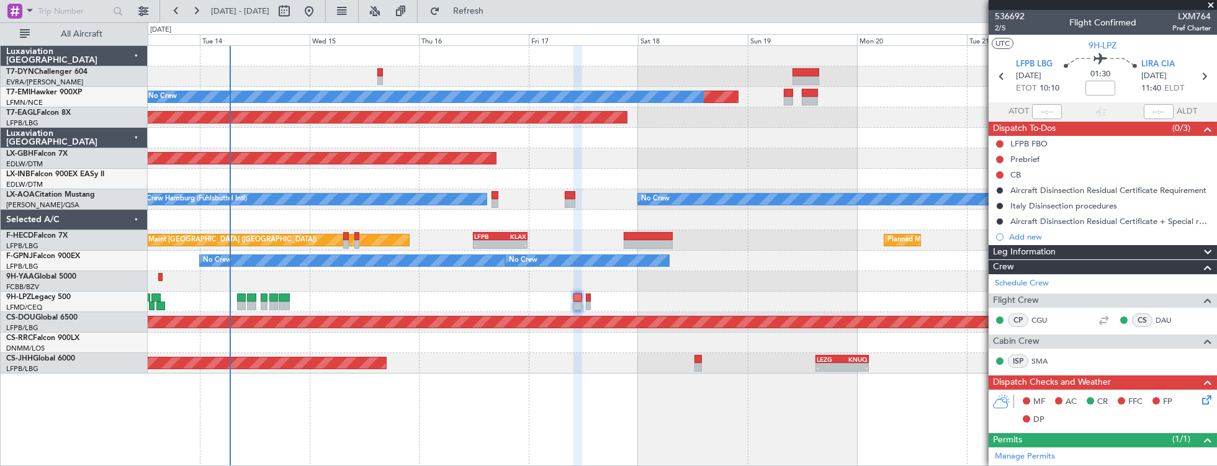
click at [400, 184] on div at bounding box center [682, 179] width 1069 height 20
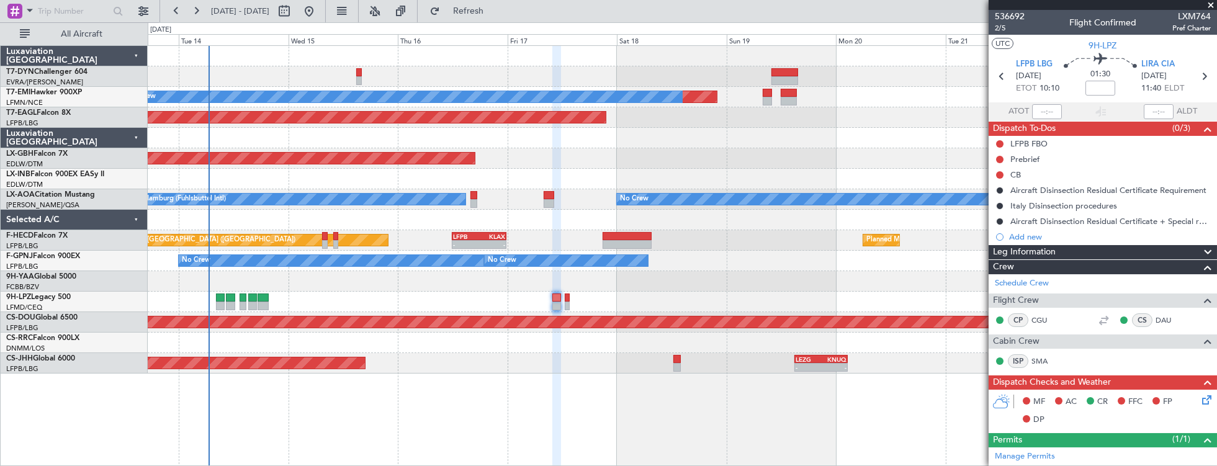
click at [420, 163] on div "Planned Maint Nurnberg" at bounding box center [682, 158] width 1069 height 20
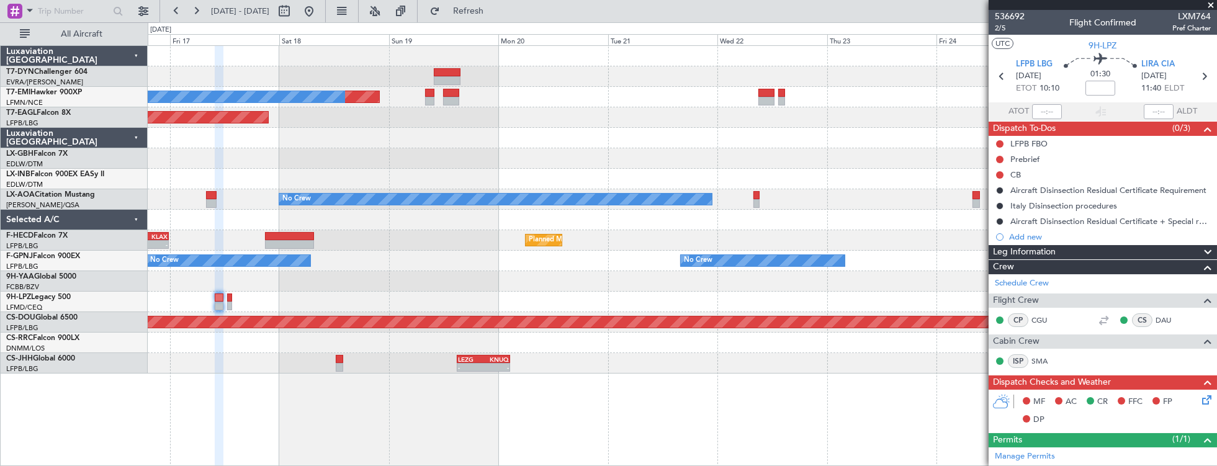
click at [606, 252] on div "Planned Maint No Crew Planned Maint [GEOGRAPHIC_DATA] (Al Maktoum Intl) Planned…" at bounding box center [682, 210] width 1069 height 328
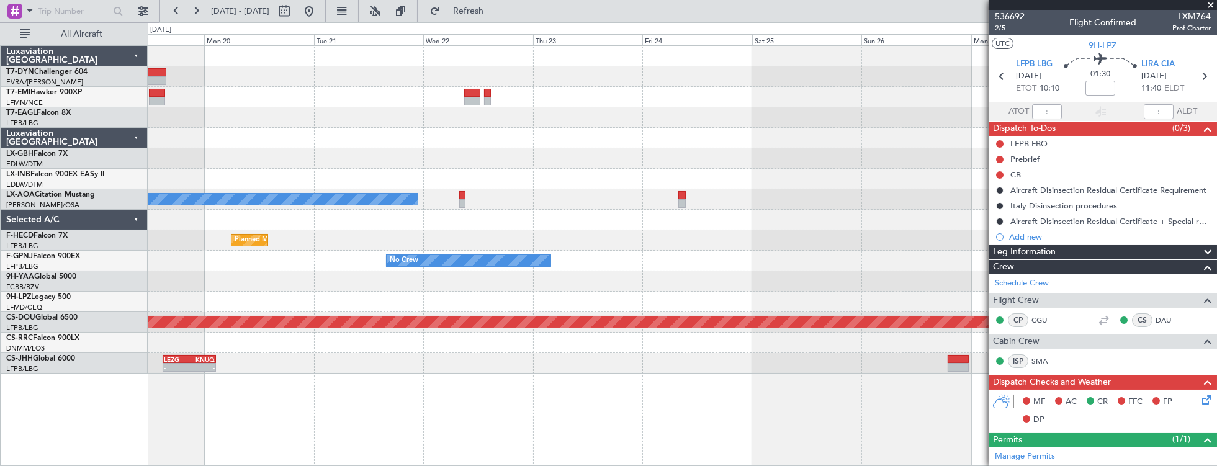
click at [510, 191] on div "No Crew Planned Maint Planned Maint [GEOGRAPHIC_DATA] (Al Maktoum Intl) No Crew…" at bounding box center [682, 210] width 1069 height 328
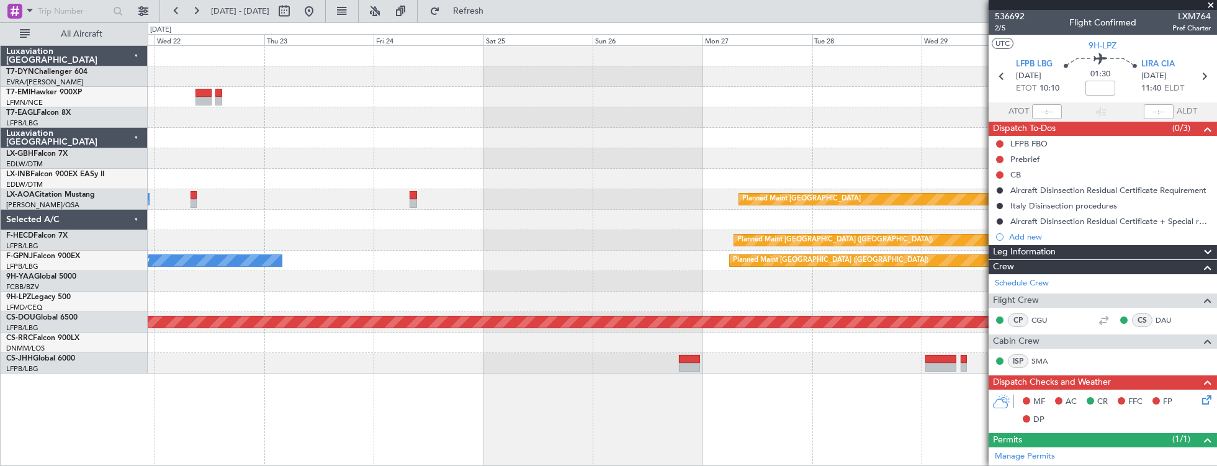
click at [451, 159] on div "No Crew Planned Maint [GEOGRAPHIC_DATA] Planned Maint [GEOGRAPHIC_DATA] ([GEOGR…" at bounding box center [682, 210] width 1069 height 328
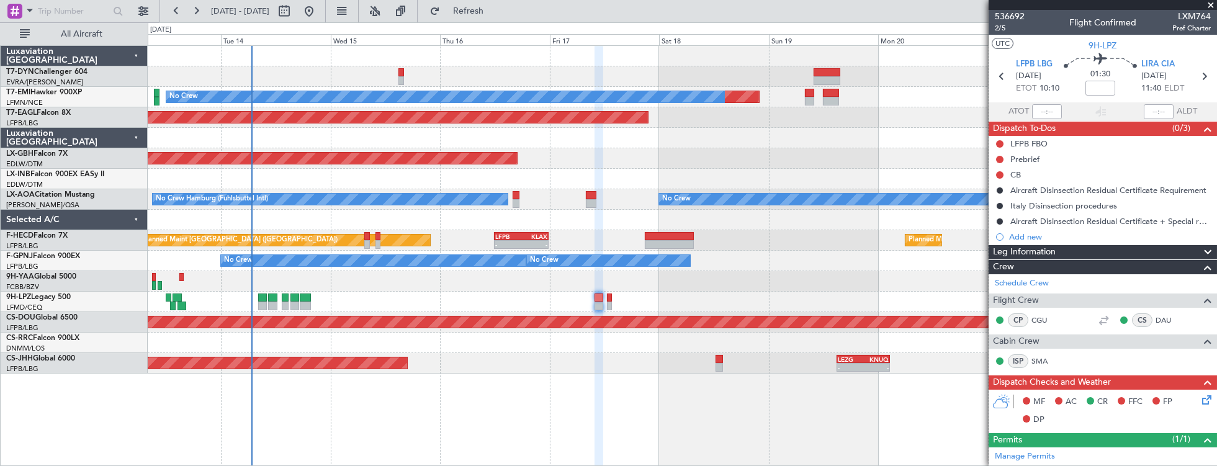
click at [560, 163] on div "Planned Maint Nurnberg" at bounding box center [682, 158] width 1069 height 20
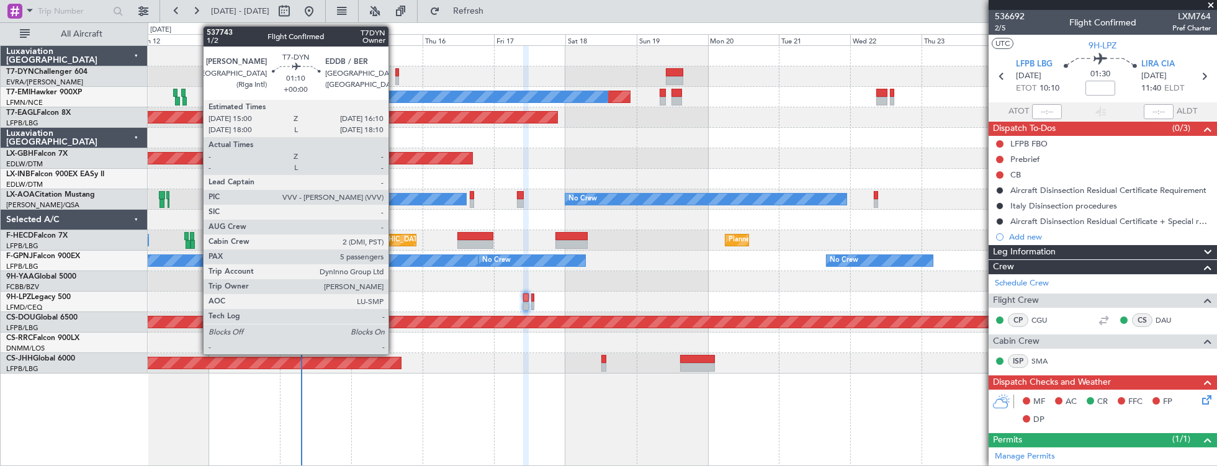
click at [395, 71] on div at bounding box center [397, 72] width 4 height 9
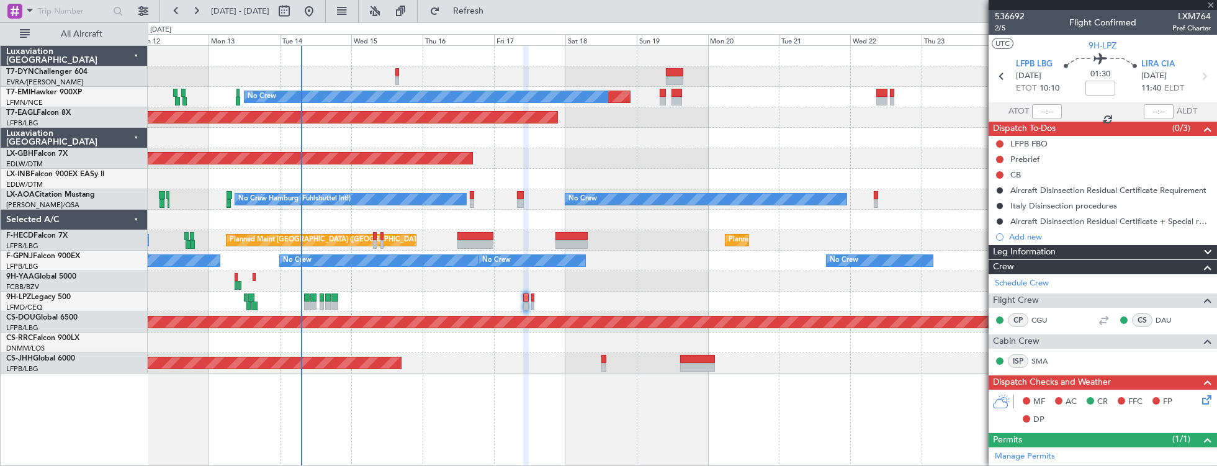
type input "5"
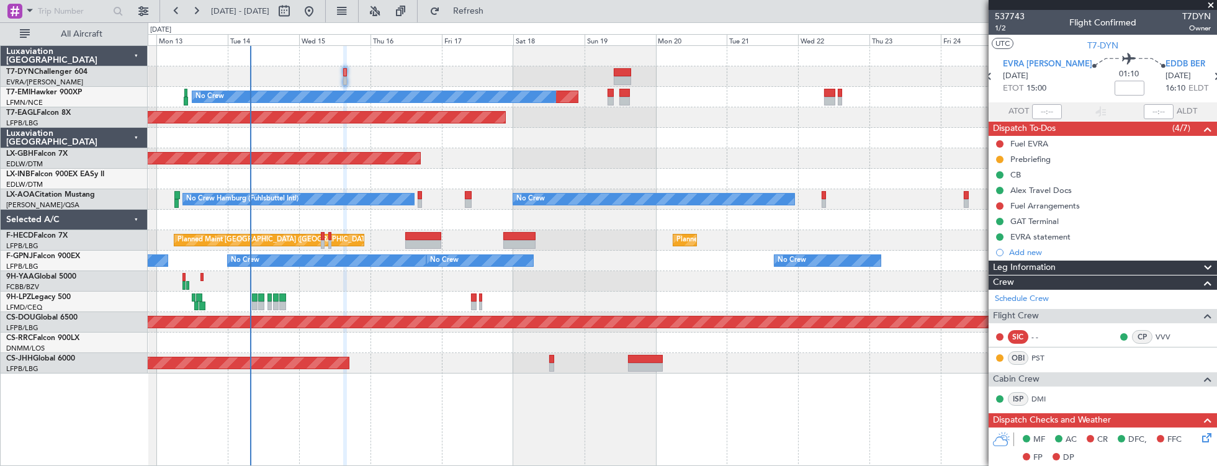
click at [291, 72] on div at bounding box center [682, 76] width 1069 height 20
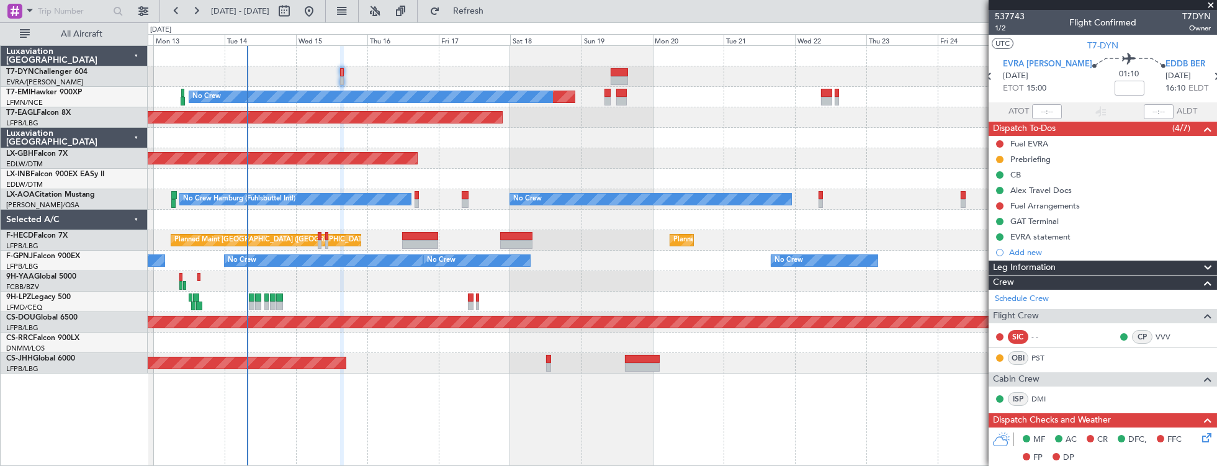
click at [744, 168] on div "Planned Maint Nurnberg" at bounding box center [682, 158] width 1069 height 20
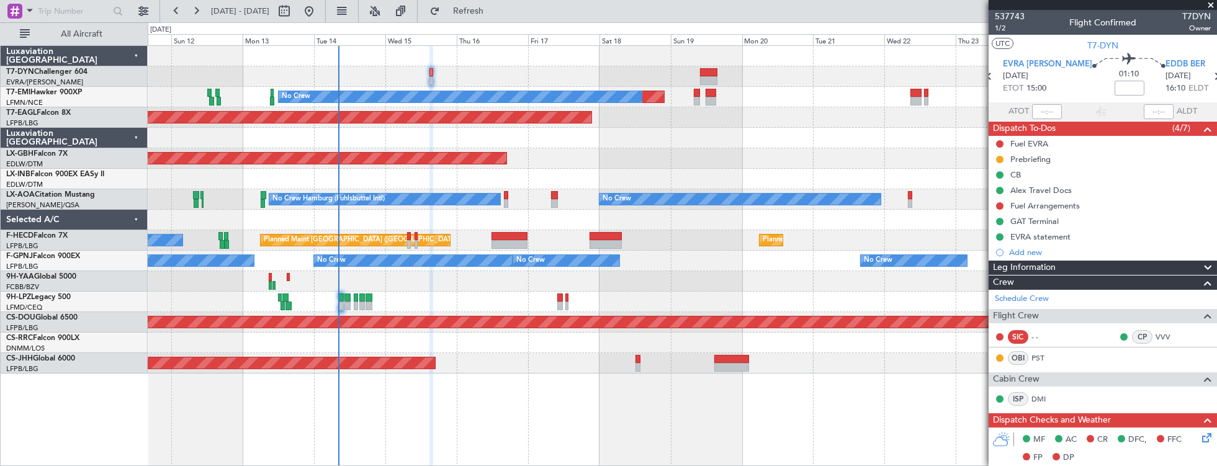
click at [544, 137] on div "Planned Maint No Crew Planned Maint Dubai (Al Maktoum Intl) Planned Maint Nurnb…" at bounding box center [682, 210] width 1069 height 328
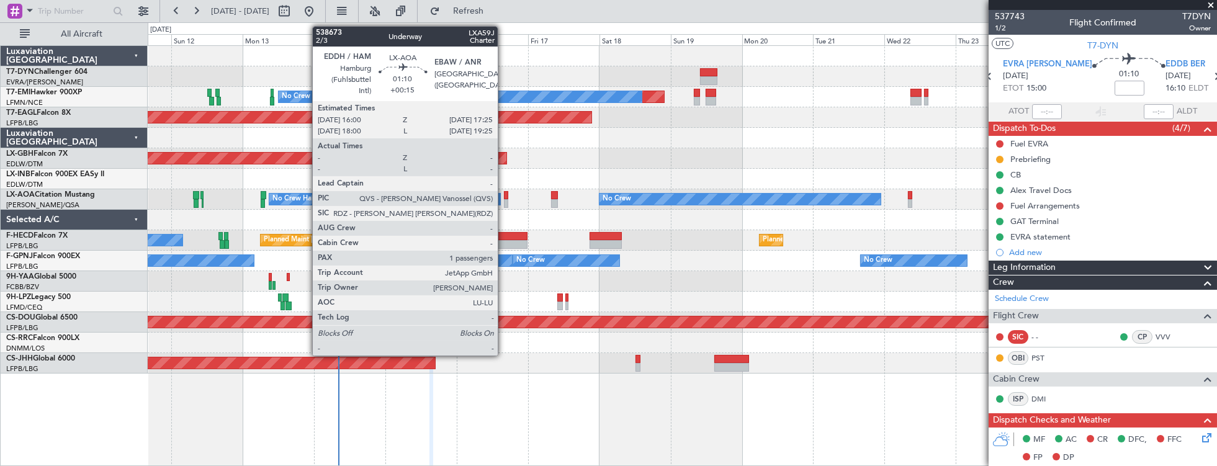
click at [504, 197] on div at bounding box center [506, 195] width 4 height 9
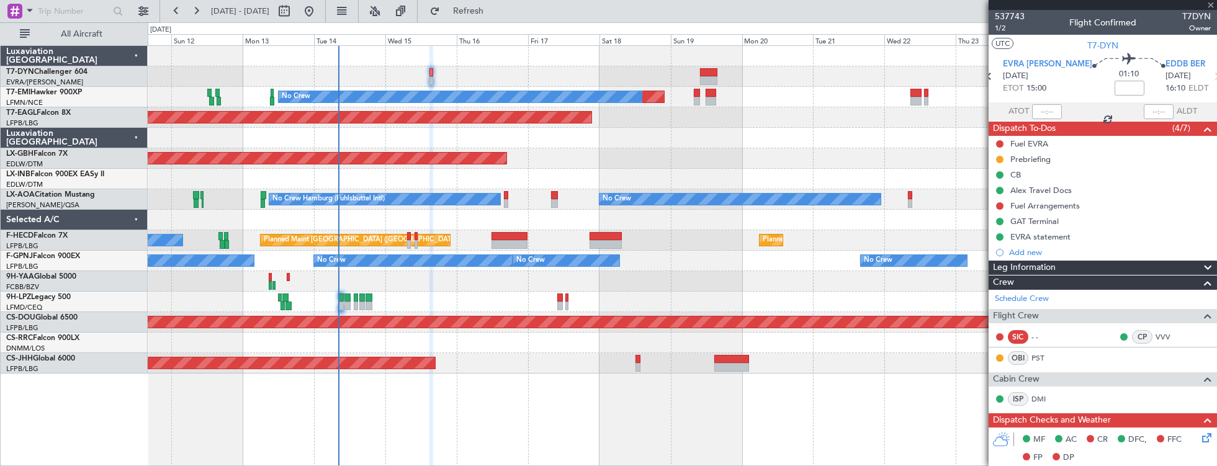
type input "+00:15"
type input "1"
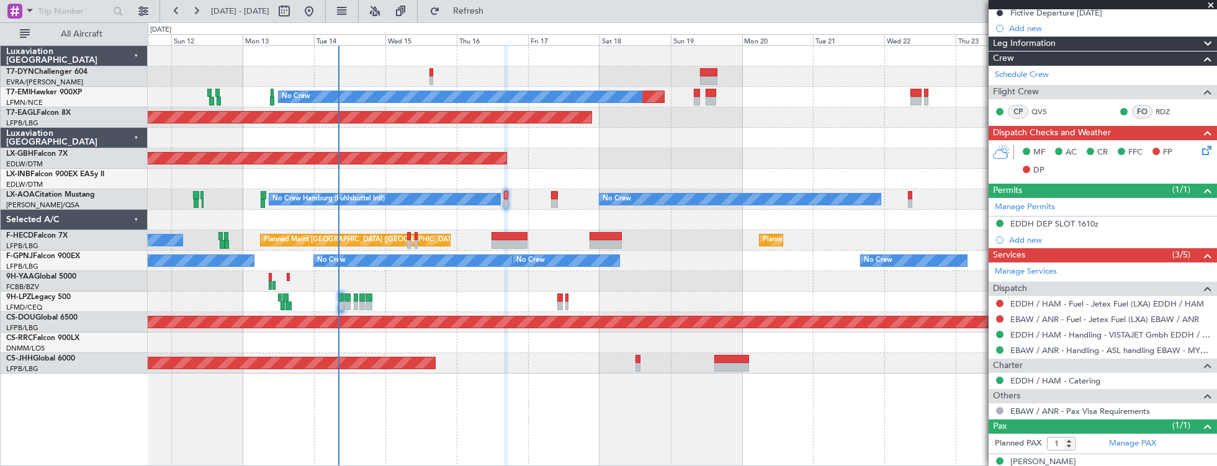
scroll to position [174, 0]
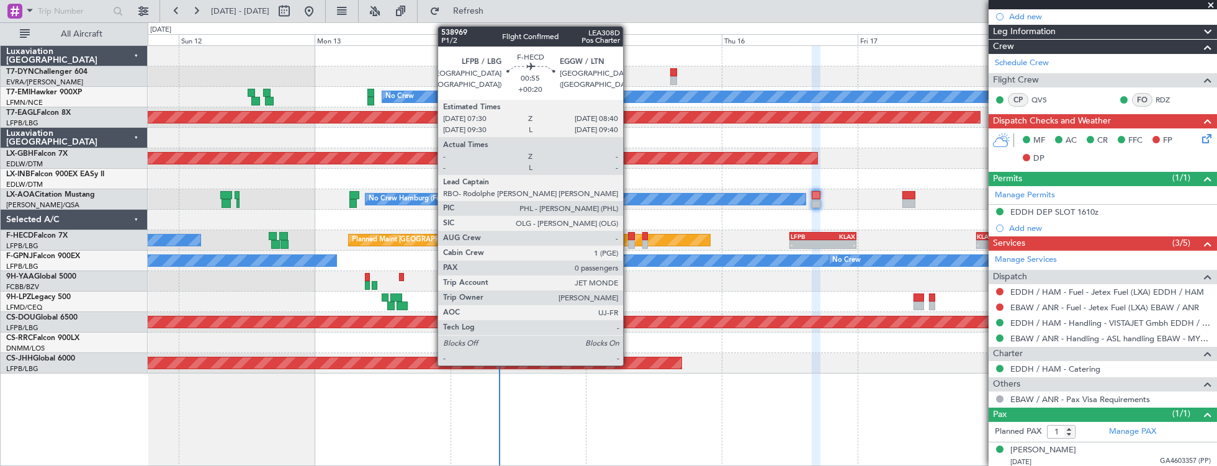
click at [629, 235] on div at bounding box center [631, 236] width 7 height 9
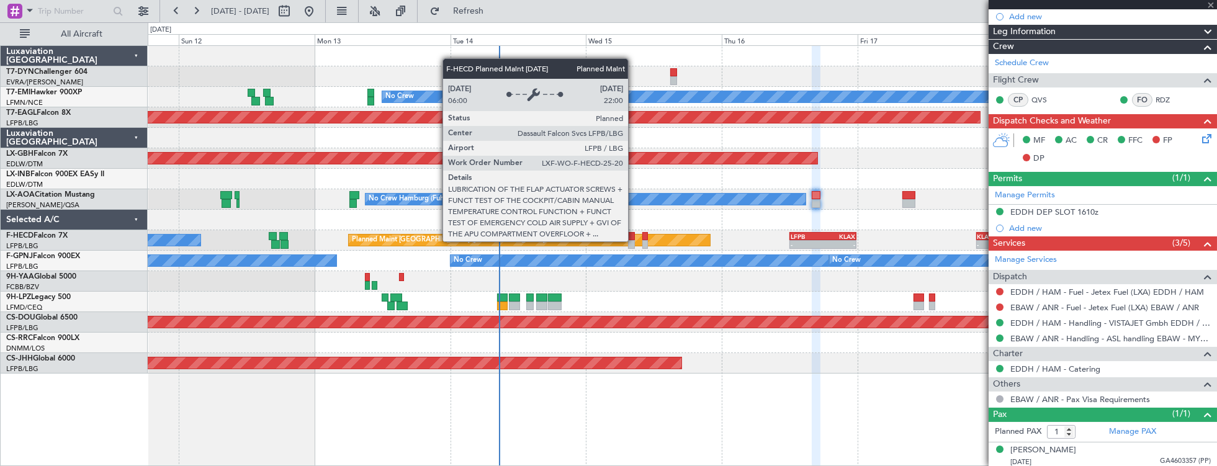
type input "+00:20"
type input "0"
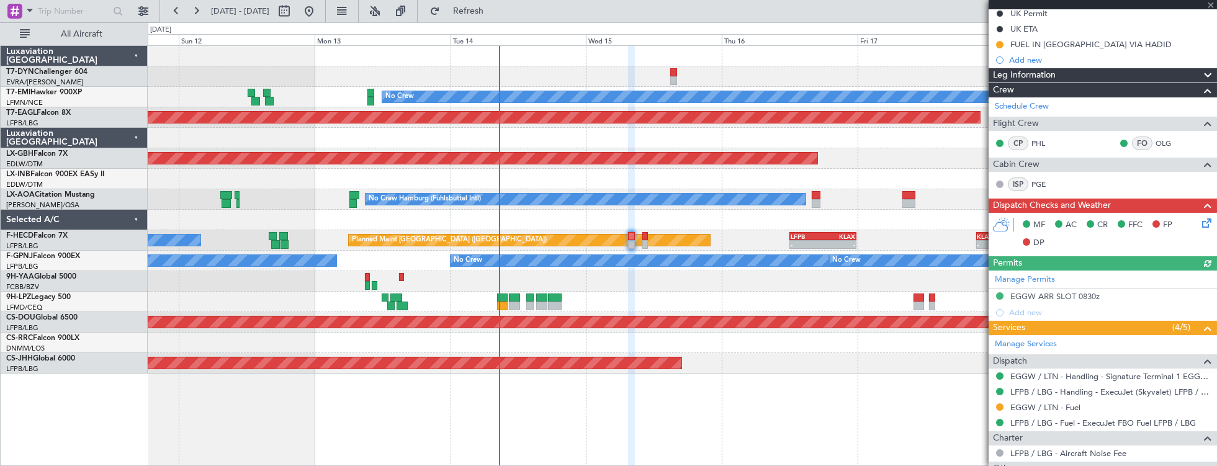
scroll to position [279, 0]
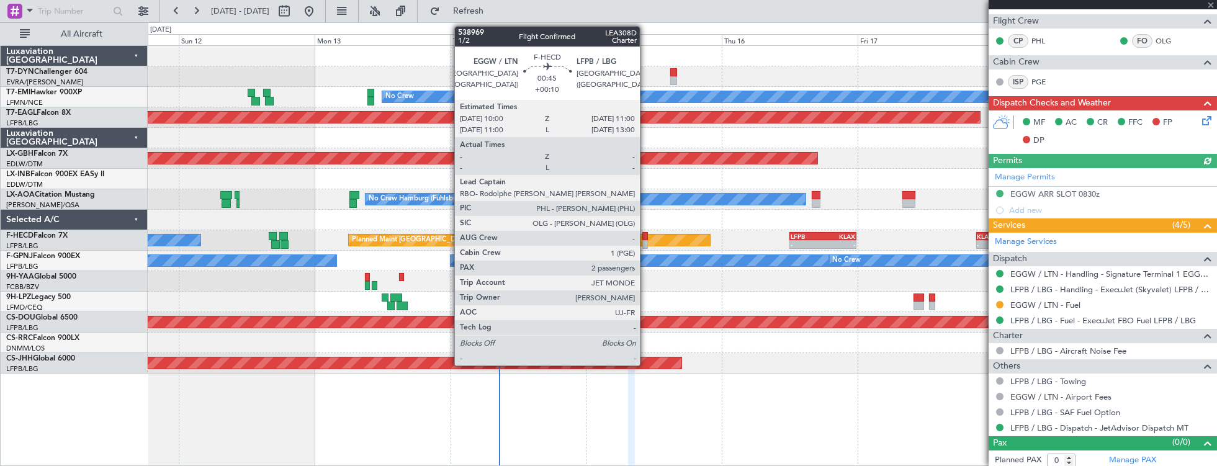
click at [646, 233] on div at bounding box center [645, 236] width 6 height 9
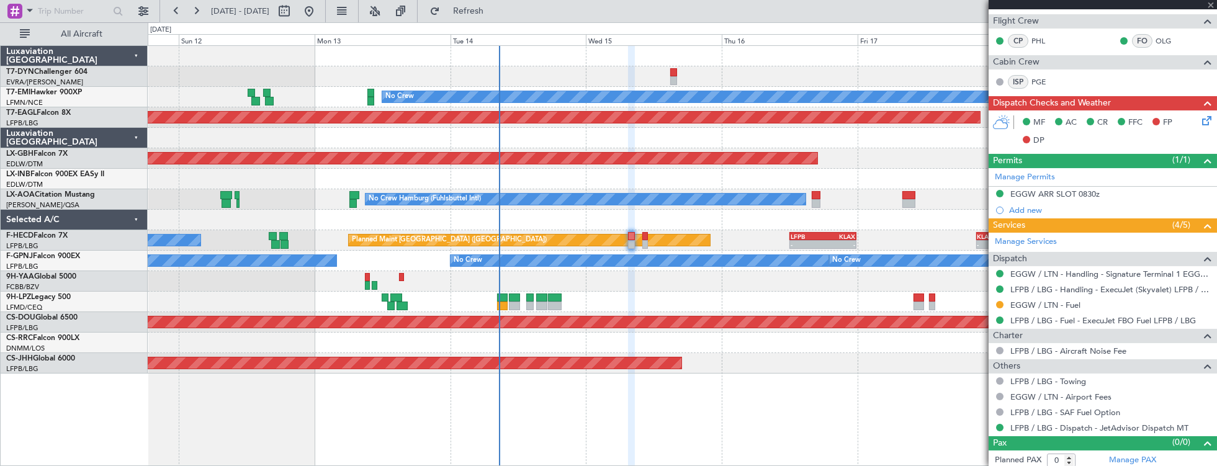
type input "+00:10"
type input "2"
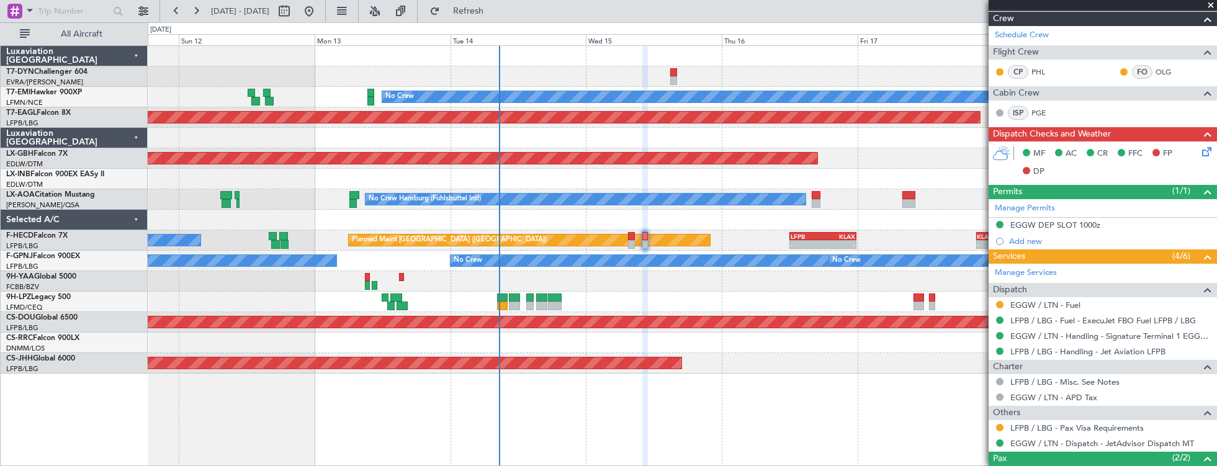
scroll to position [350, 0]
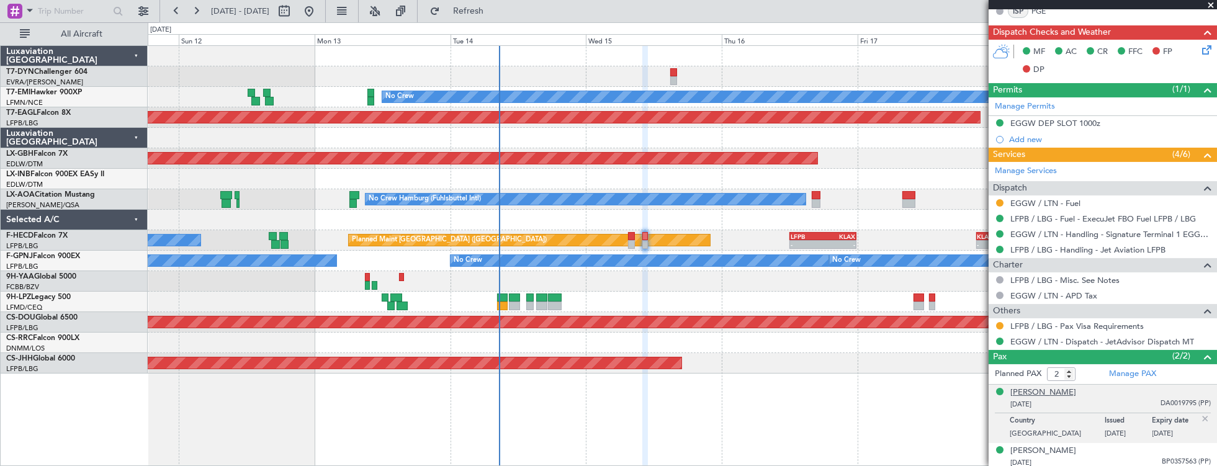
click at [1046, 389] on div "[PERSON_NAME]" at bounding box center [1043, 393] width 66 height 12
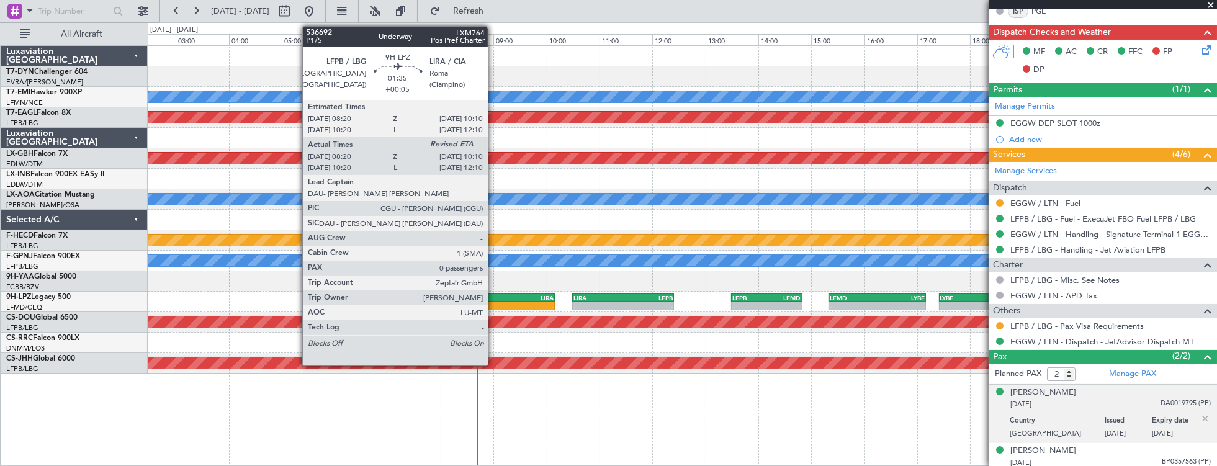
click at [494, 295] on div "LFPB" at bounding box center [482, 297] width 47 height 7
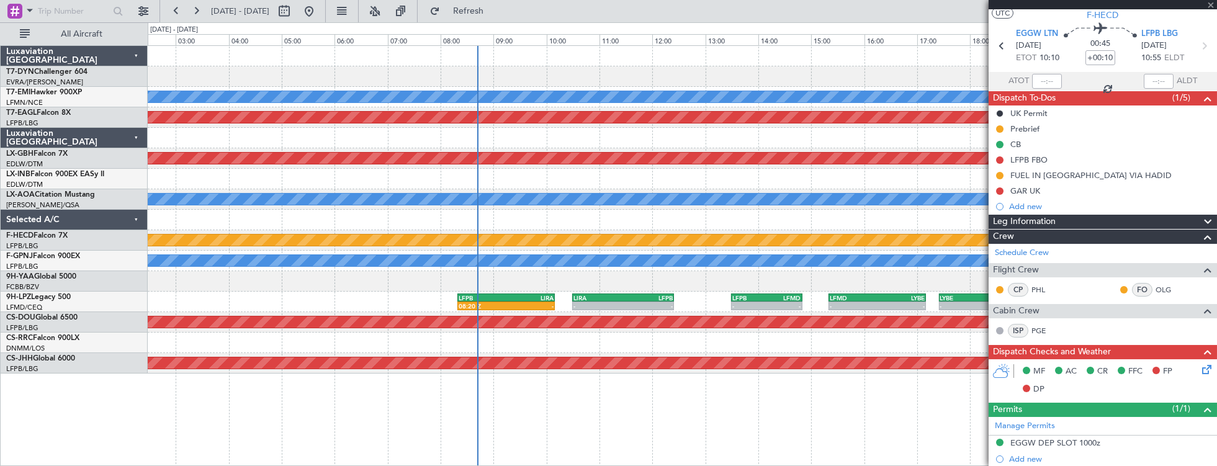
scroll to position [0, 0]
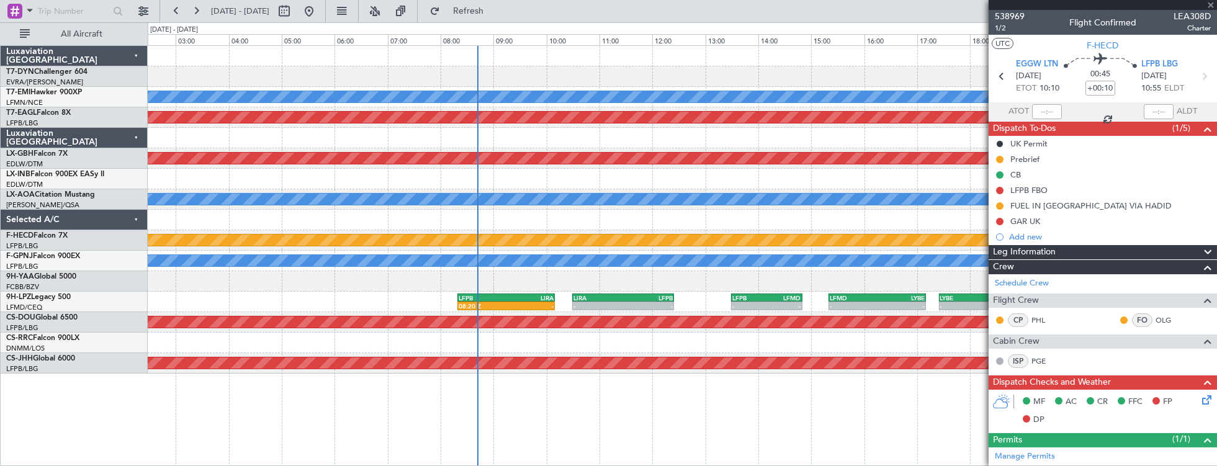
type input "+00:05"
type input "08:30"
type input "0"
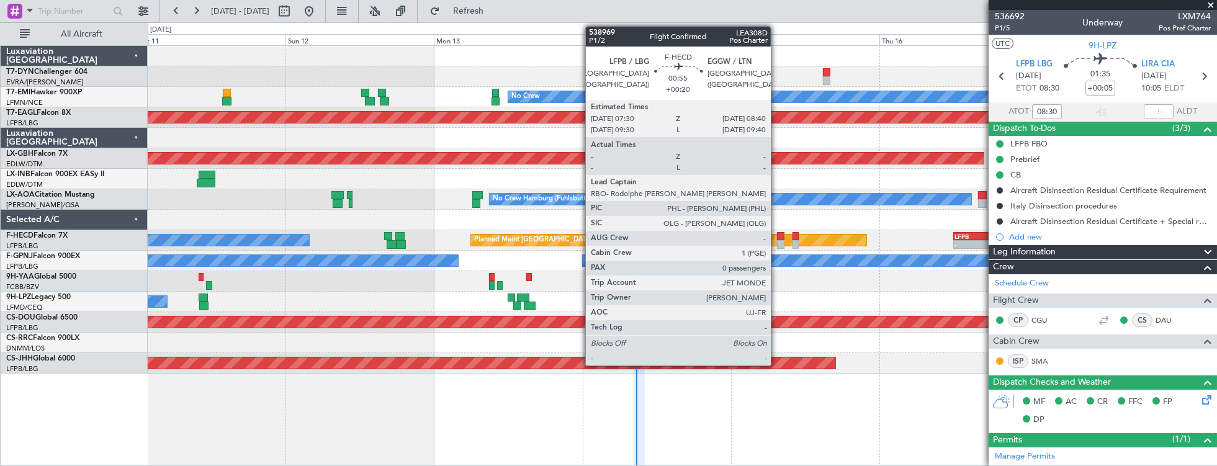
click at [777, 234] on div at bounding box center [780, 236] width 7 height 9
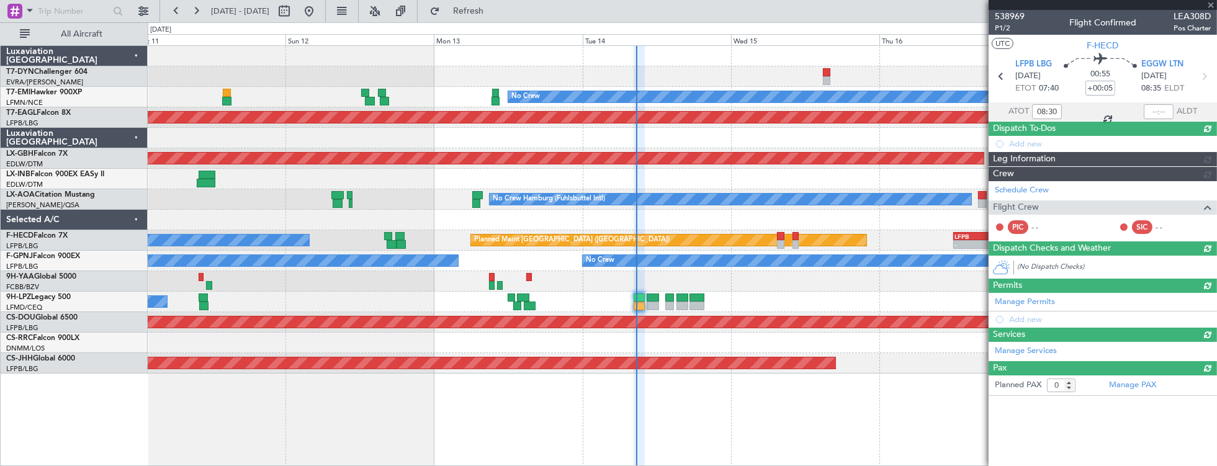
type input "+00:20"
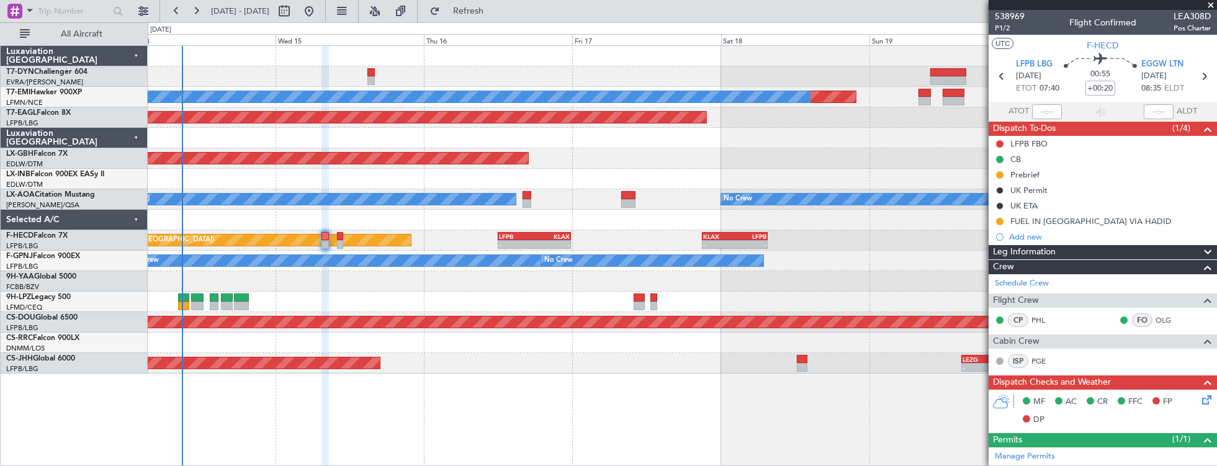
click at [415, 56] on div "Planned Maint No Crew Planned Maint Dubai (Al Maktoum Intl) Planned Maint Nurnb…" at bounding box center [682, 210] width 1069 height 328
